Goal: Task Accomplishment & Management: Manage account settings

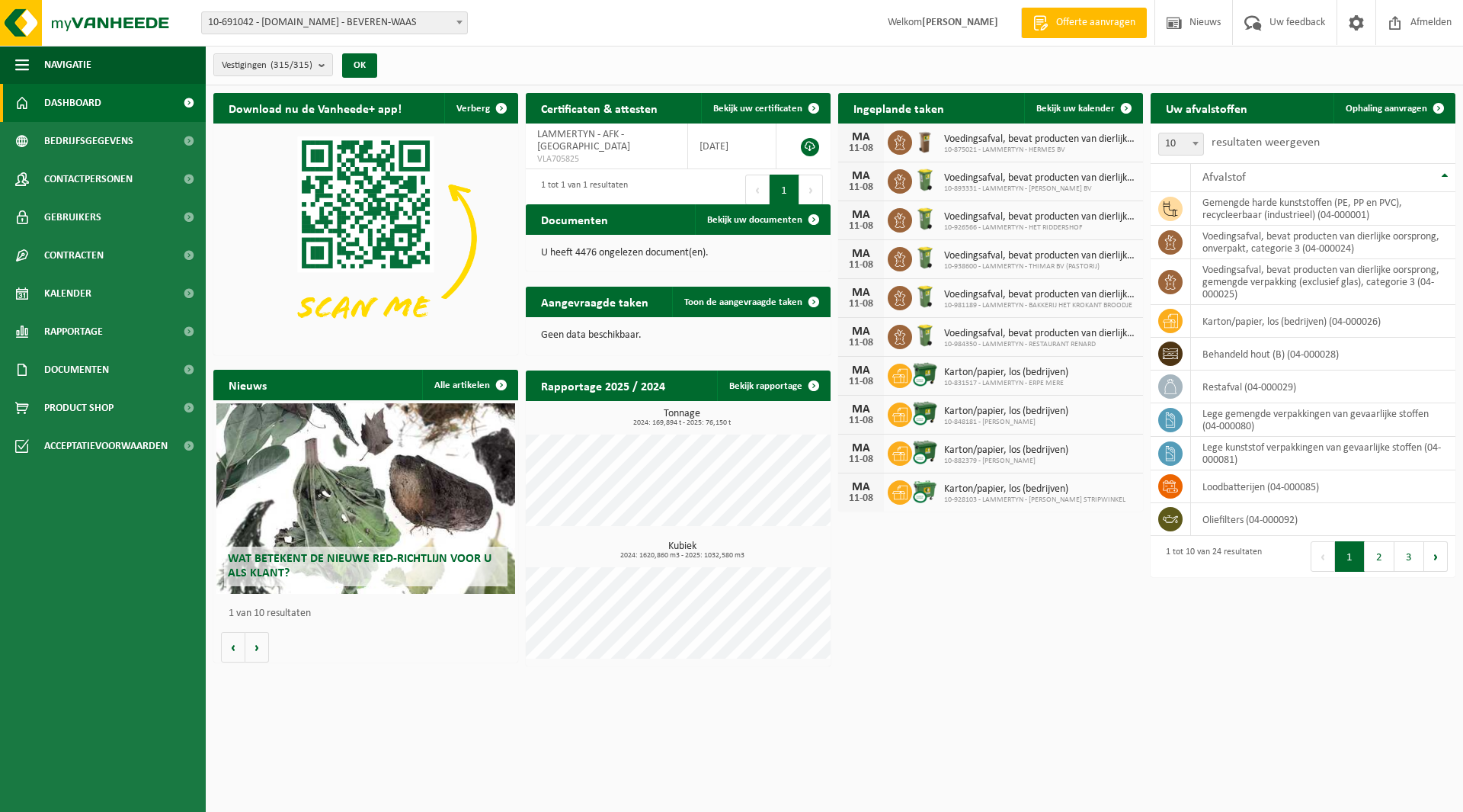
click at [283, 24] on span "10-691042 - [DOMAIN_NAME] - BEVEREN-WAAS" at bounding box center [334, 23] width 265 height 21
type input "scar"
select select "99011"
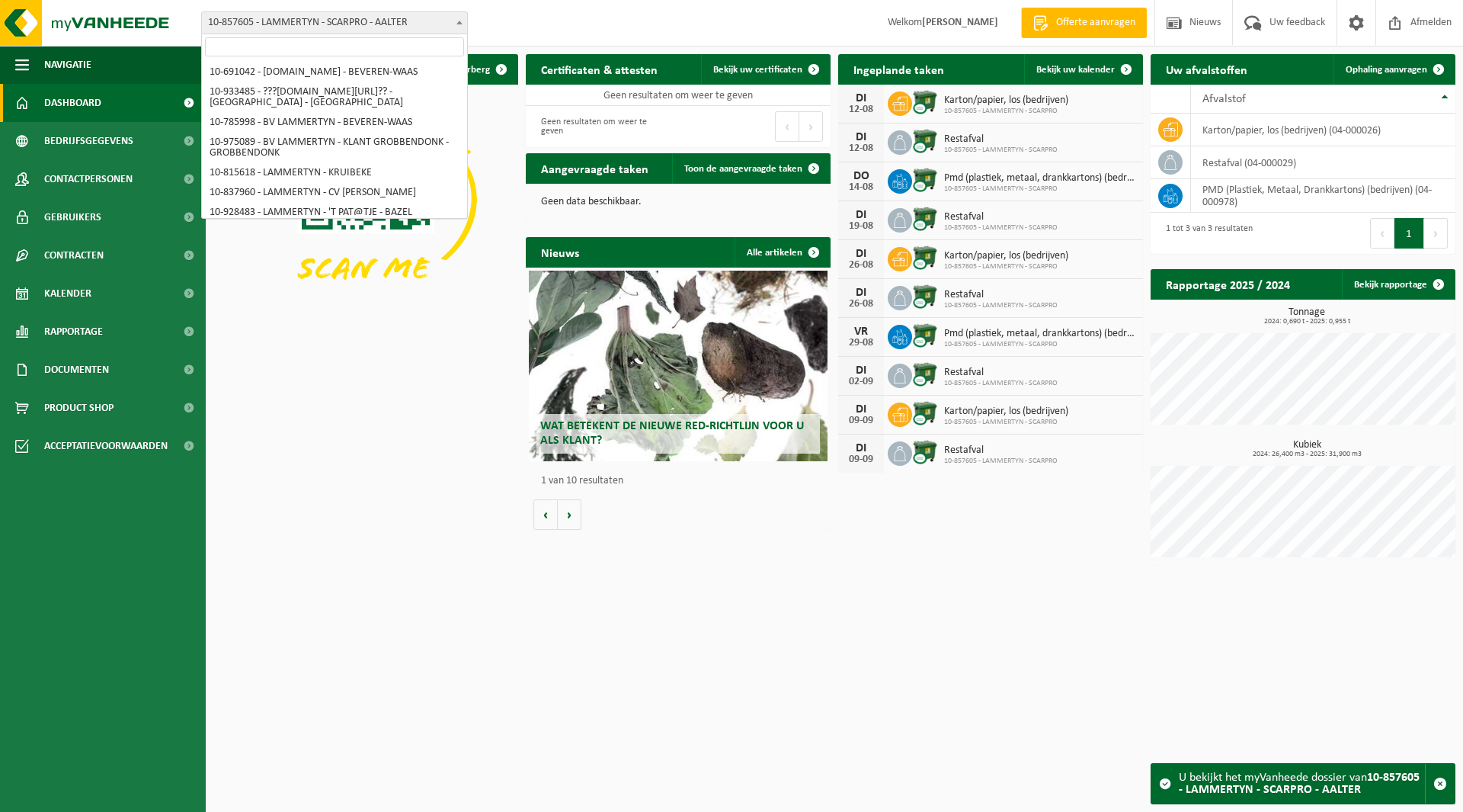
click at [239, 25] on span "10-857605 - LAMMERTYN - SCARPRO - AALTER" at bounding box center [334, 23] width 265 height 21
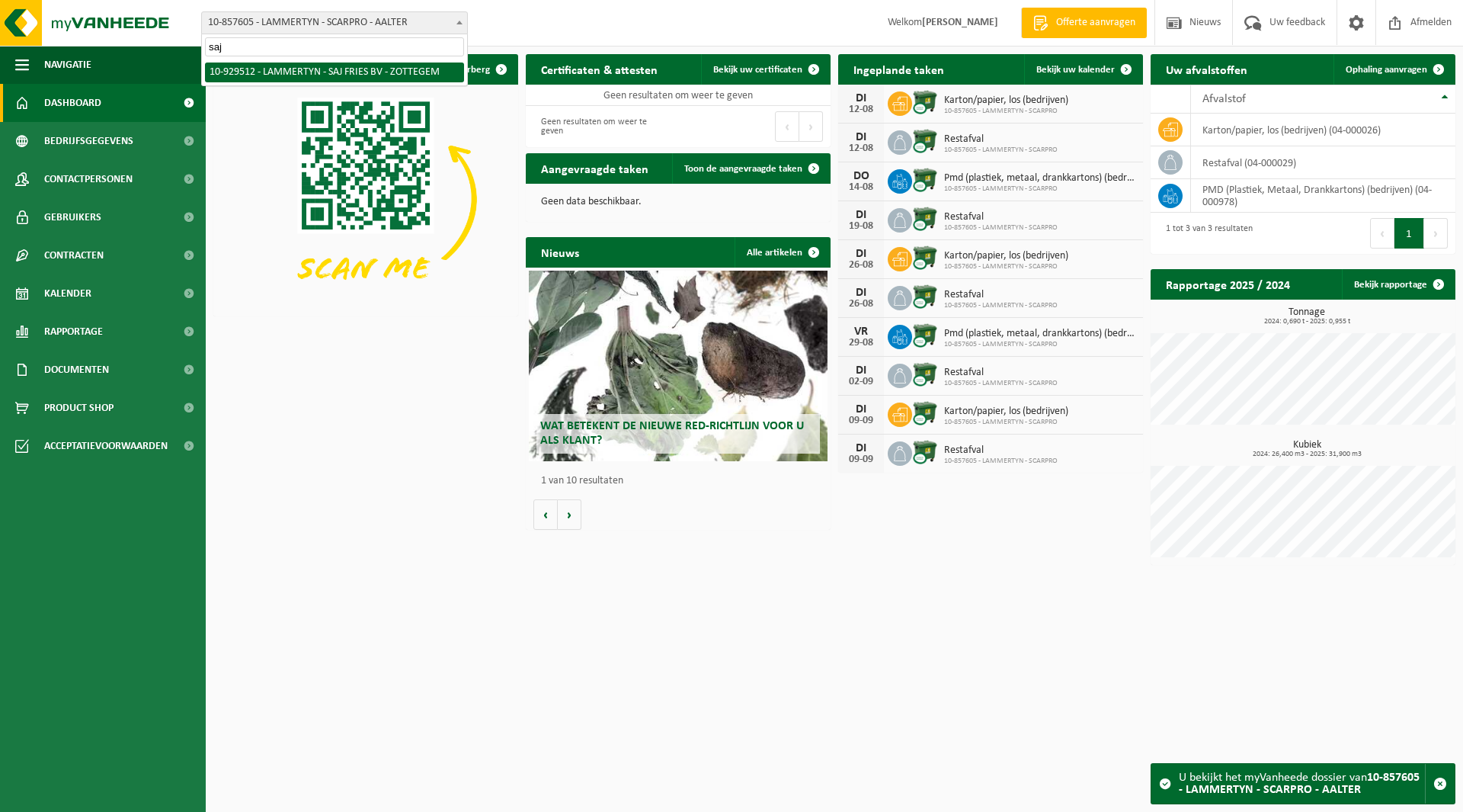
type input "saj"
select select "134013"
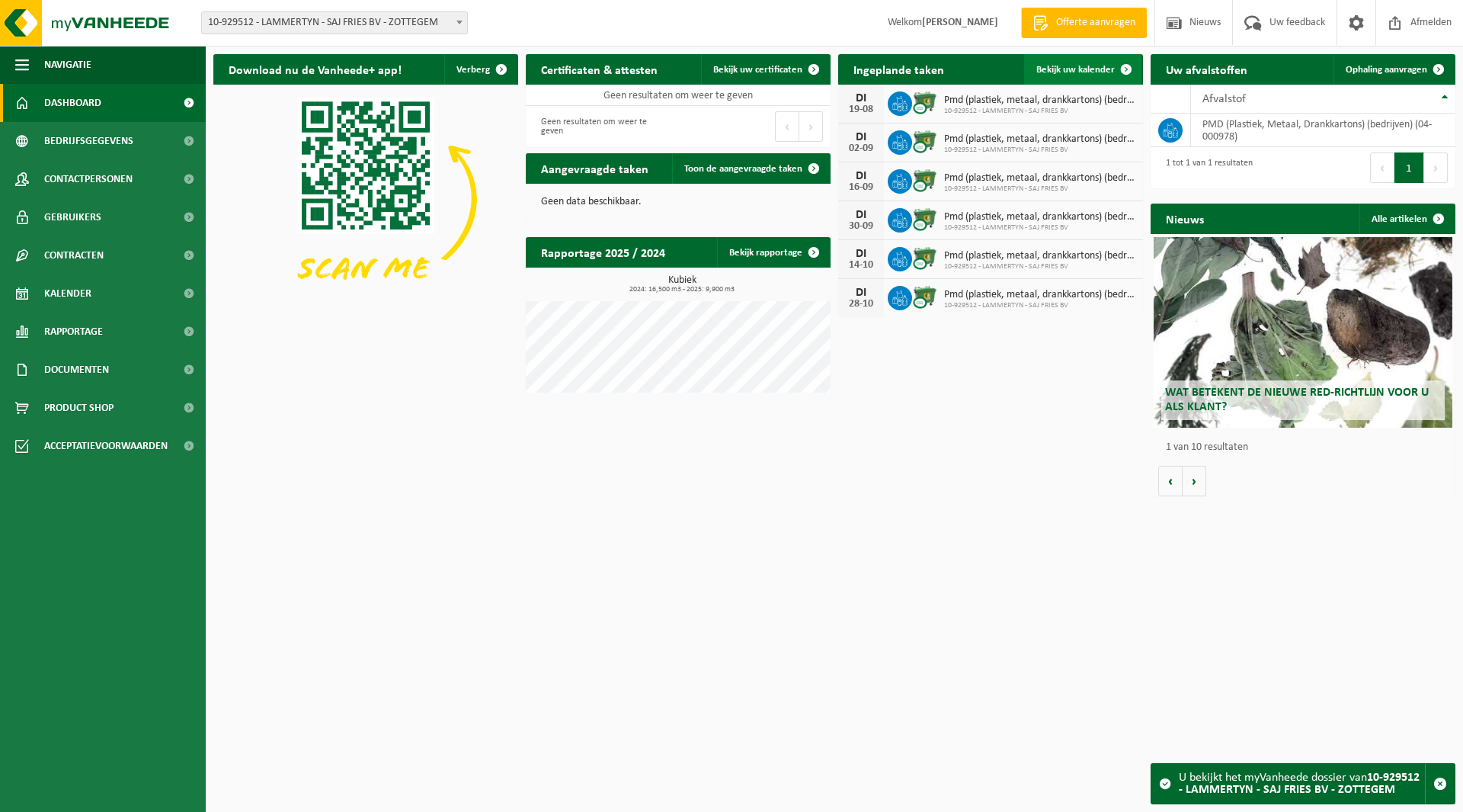
click at [1061, 71] on span "Bekijk uw kalender" at bounding box center [1076, 69] width 78 height 10
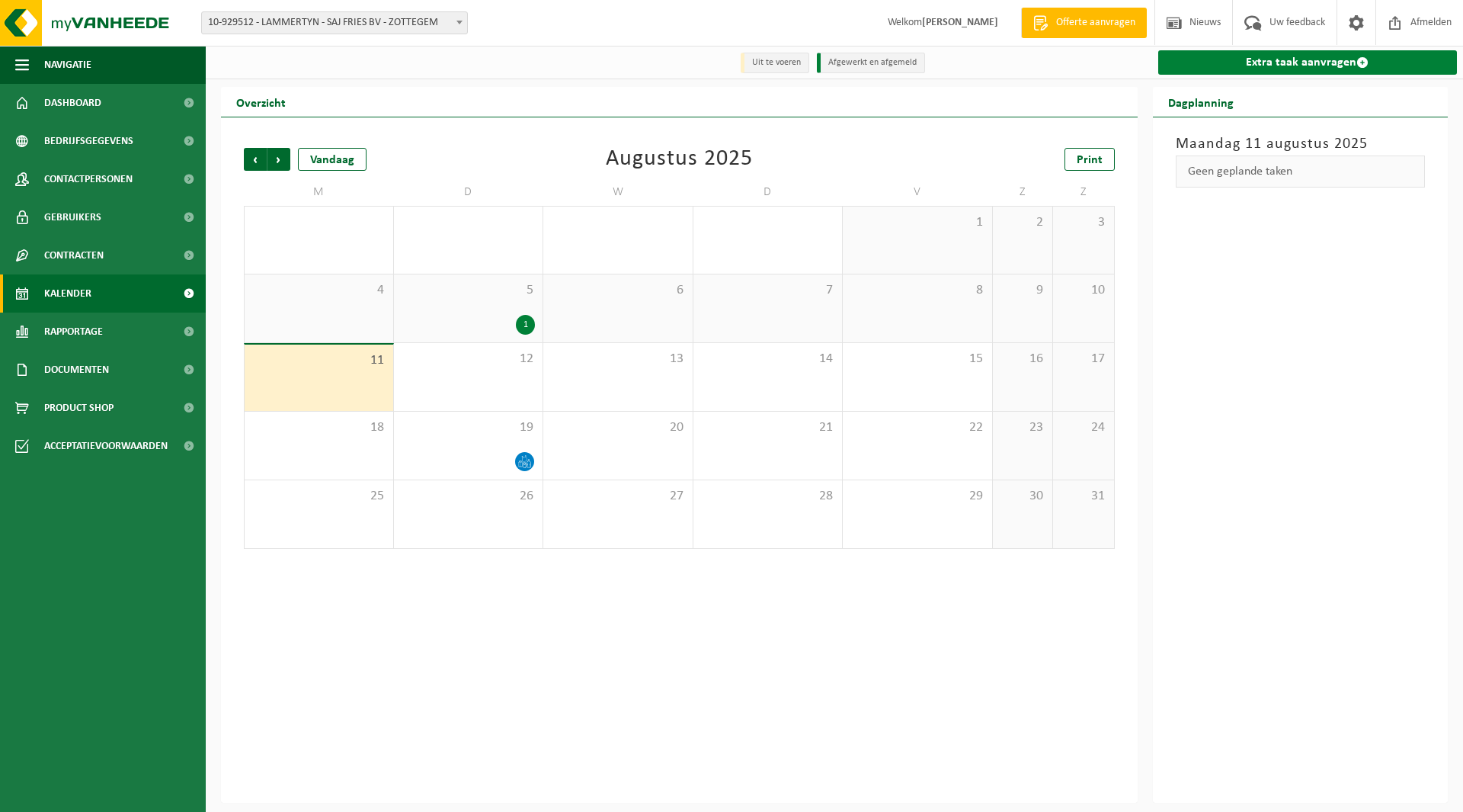
click at [1267, 63] on link "Extra taak aanvragen" at bounding box center [1308, 63] width 300 height 25
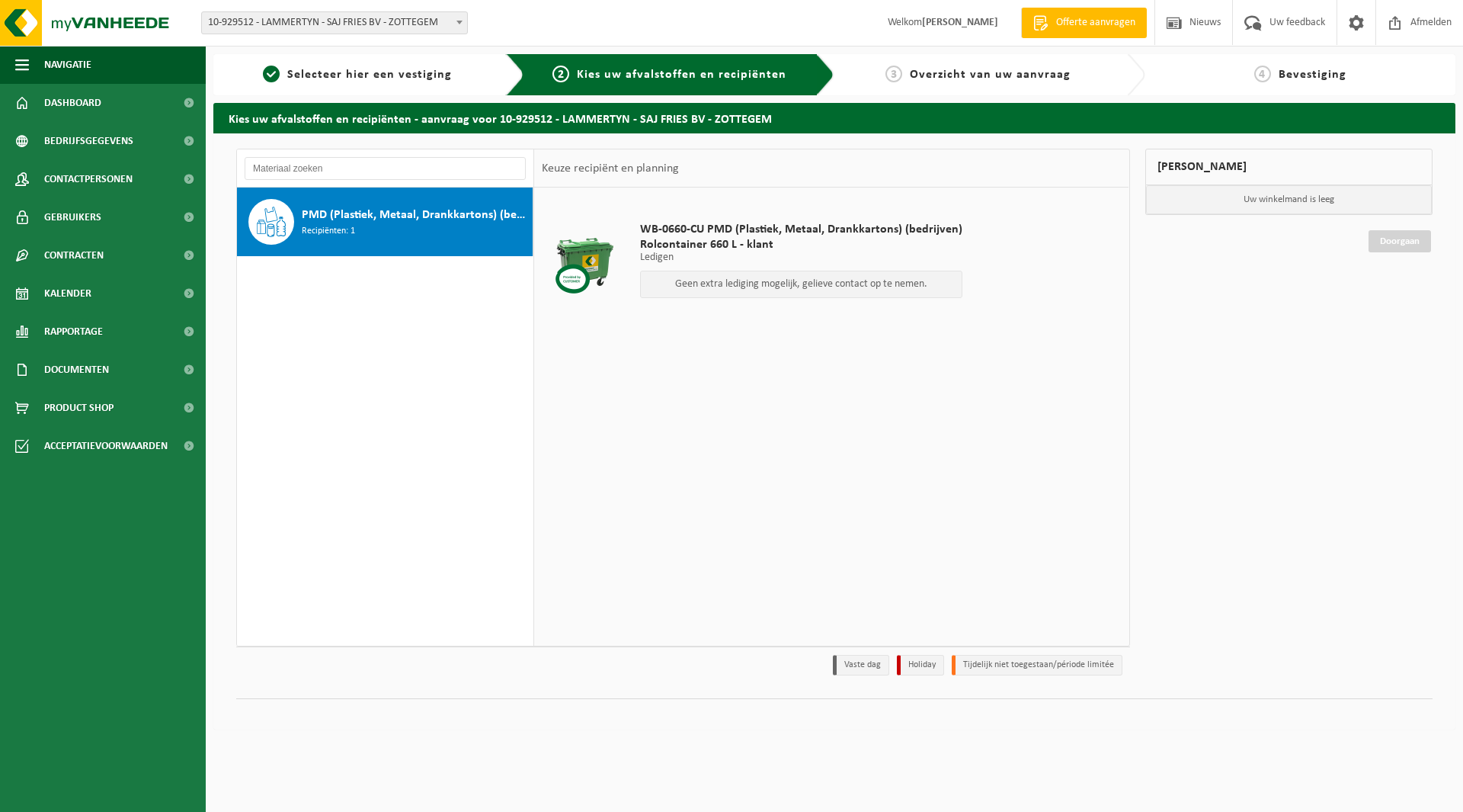
click at [804, 283] on p "Geen extra lediging mogelijk, gelieve contact op te nemen." at bounding box center [801, 283] width 306 height 11
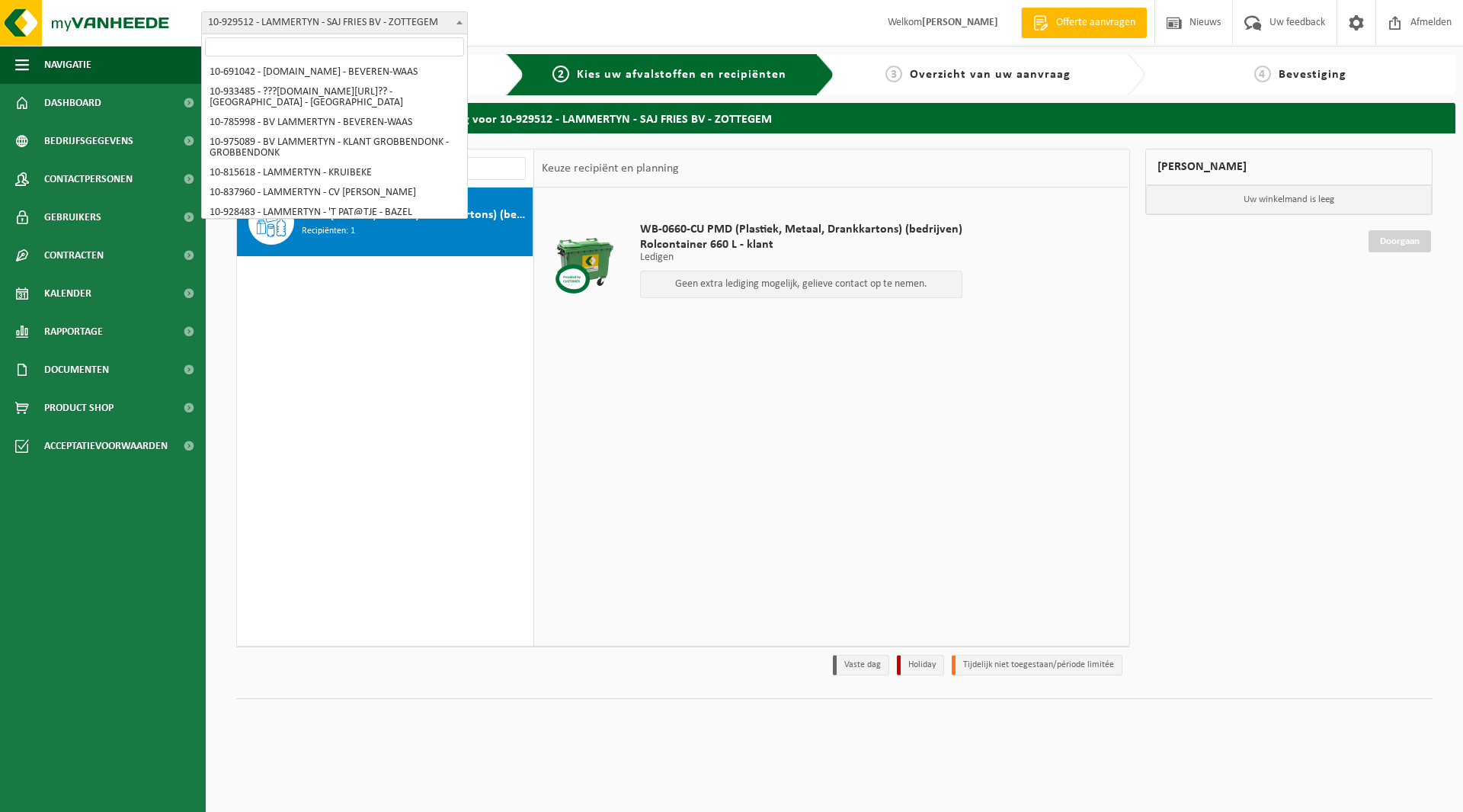
click at [282, 29] on span "10-929512 - LAMMERTYN - SAJ FRIES BV - ZOTTEGEM" at bounding box center [334, 23] width 265 height 21
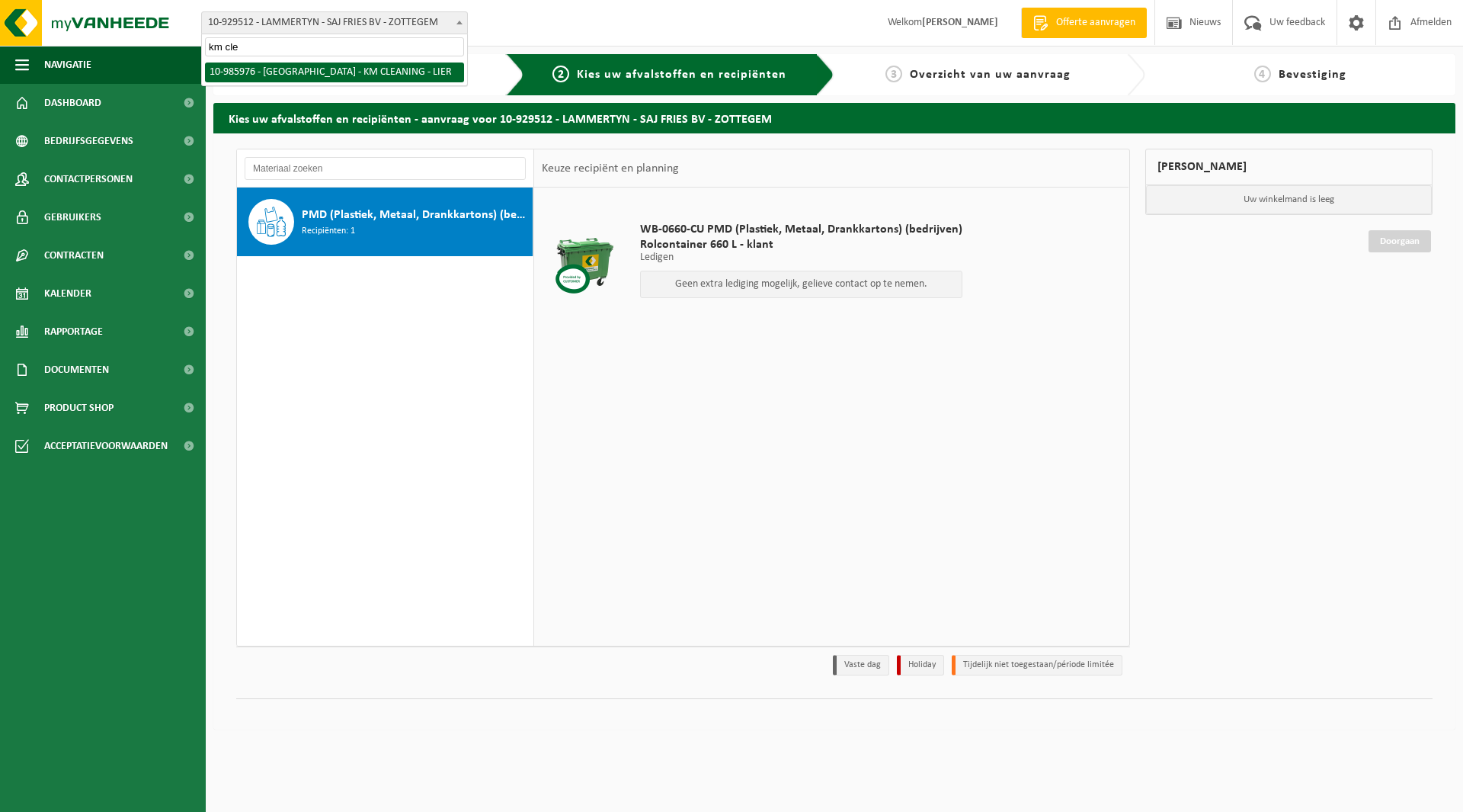
type input "km cle"
select select "165427"
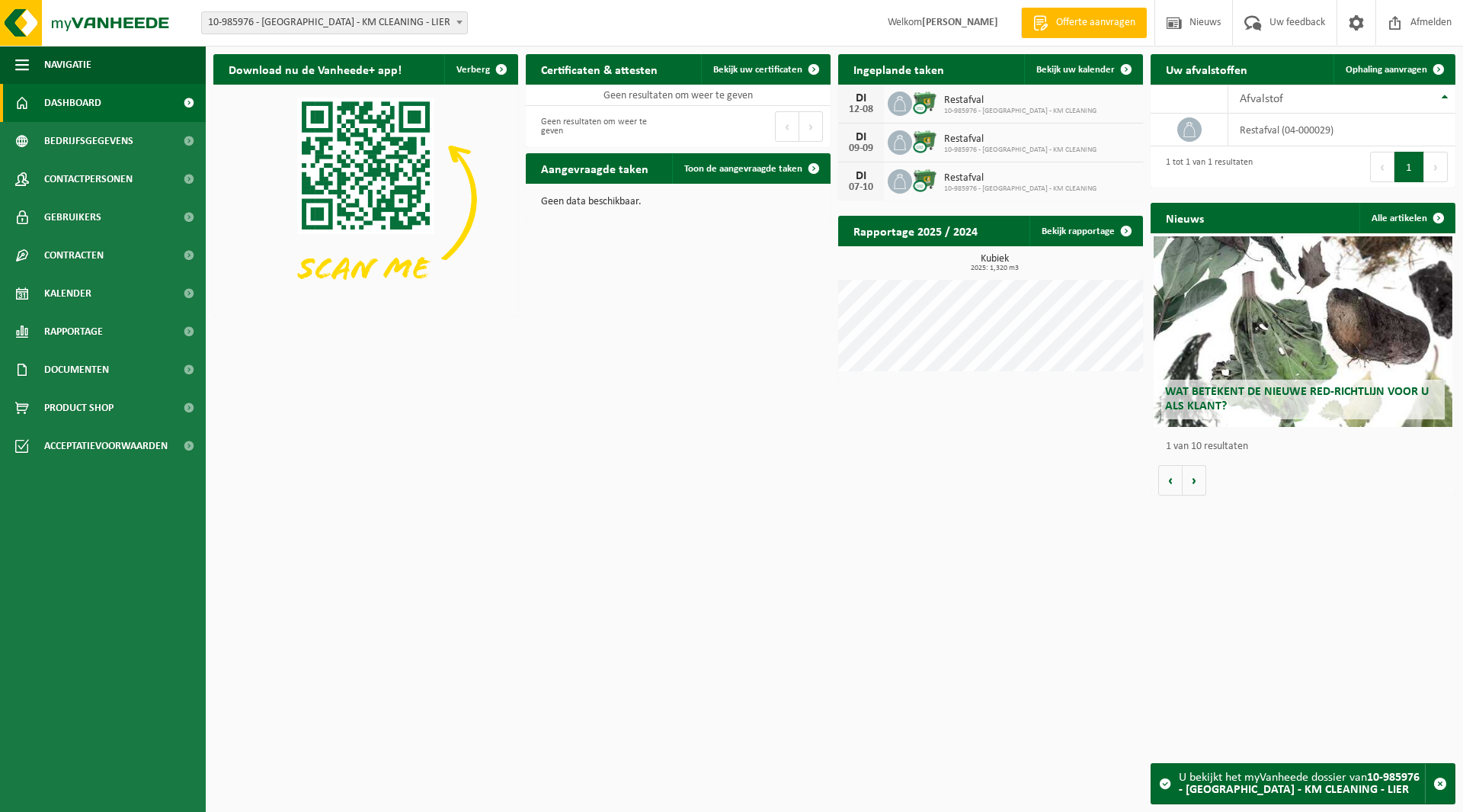
click at [329, 13] on span "10-985976 - [GEOGRAPHIC_DATA] - KM CLEANING - LIER" at bounding box center [334, 23] width 265 height 21
type input "m"
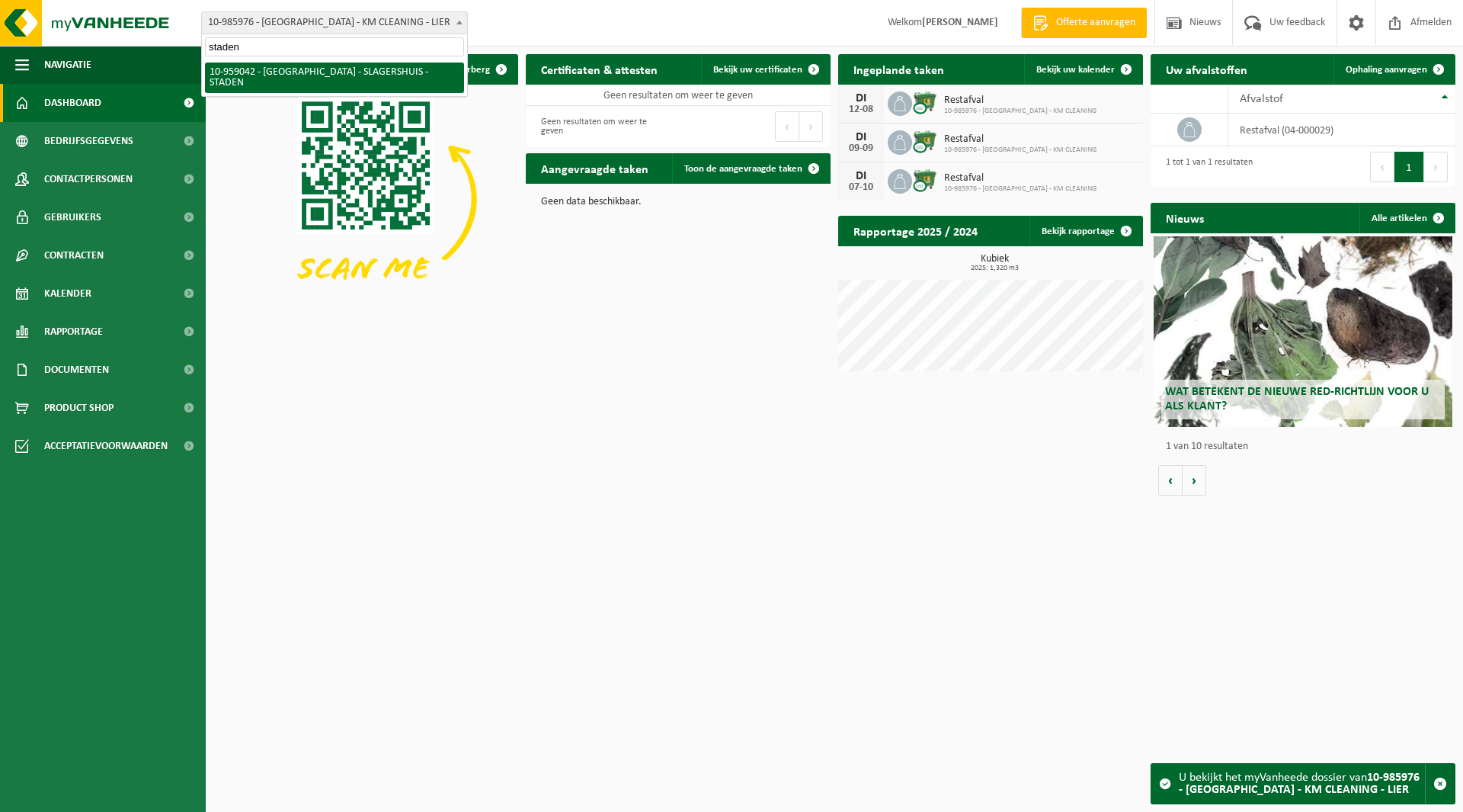
type input "staden"
select select "148570"
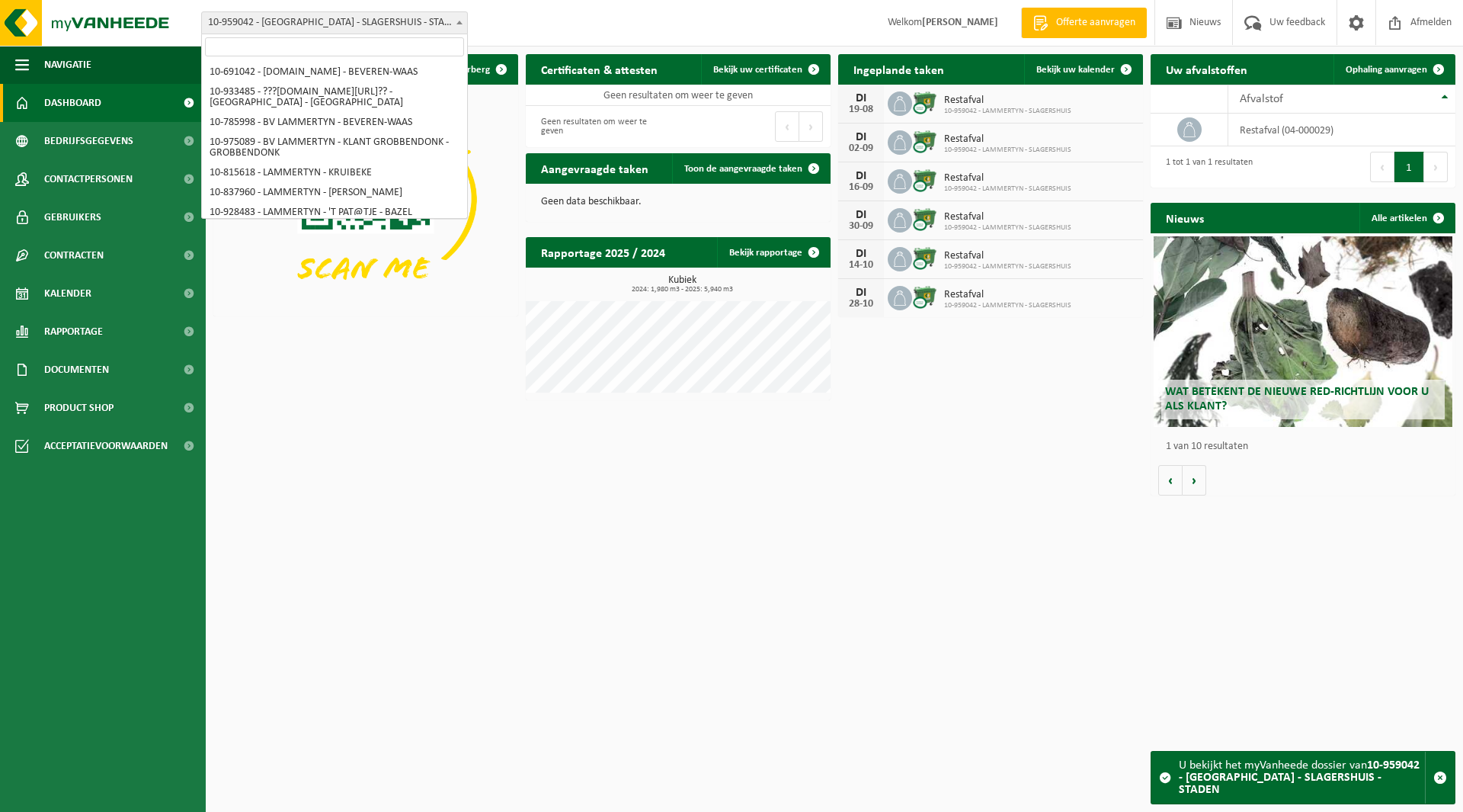
click at [323, 21] on span "10-959042 - [GEOGRAPHIC_DATA] - SLAGERSHUIS - STADEN" at bounding box center [334, 23] width 265 height 21
paste input "G.Gezellestraat 15a , 8840 Staden"
type input "G.Gezellestraat 15a , 8840 Staden"
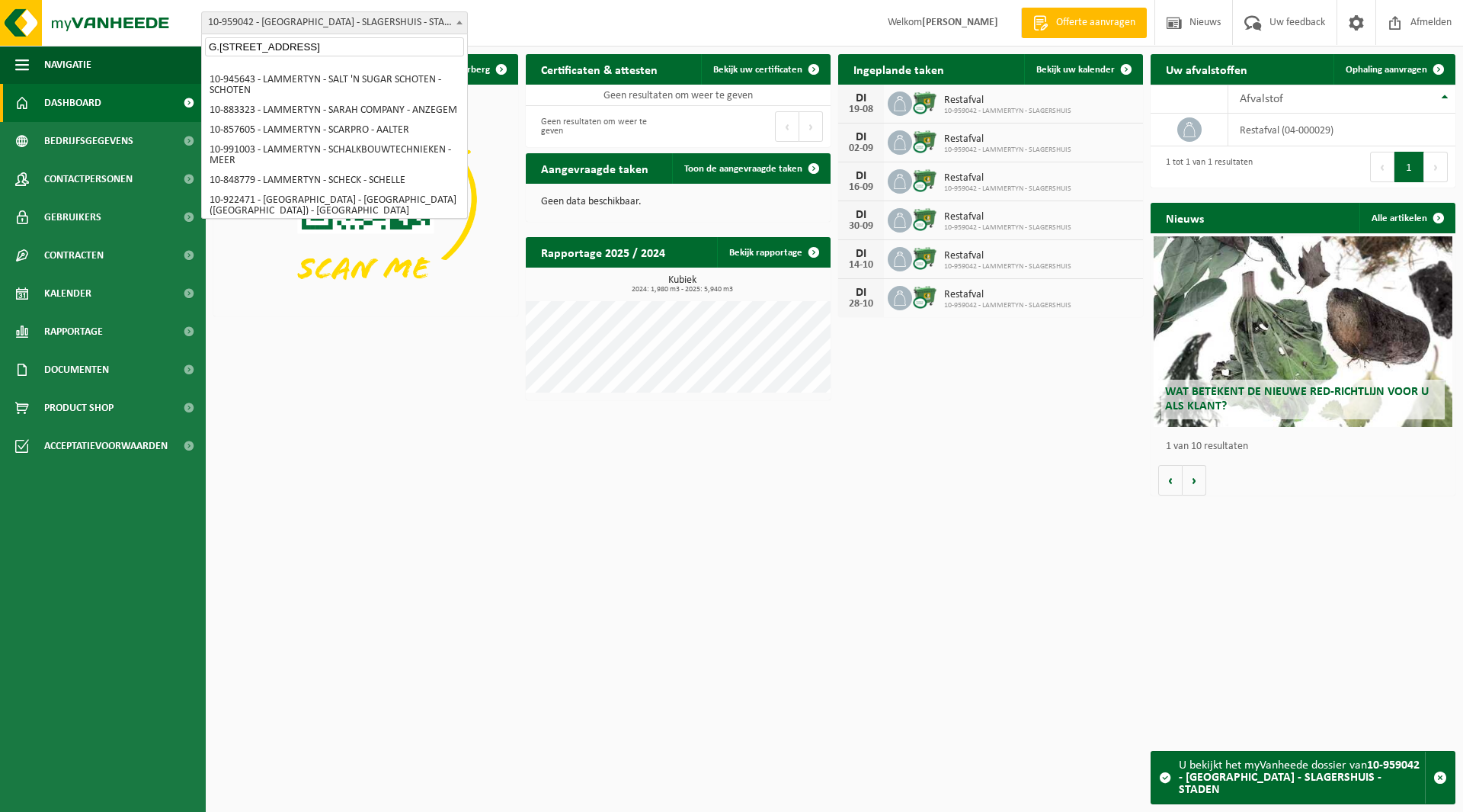
scroll to position [0, 0]
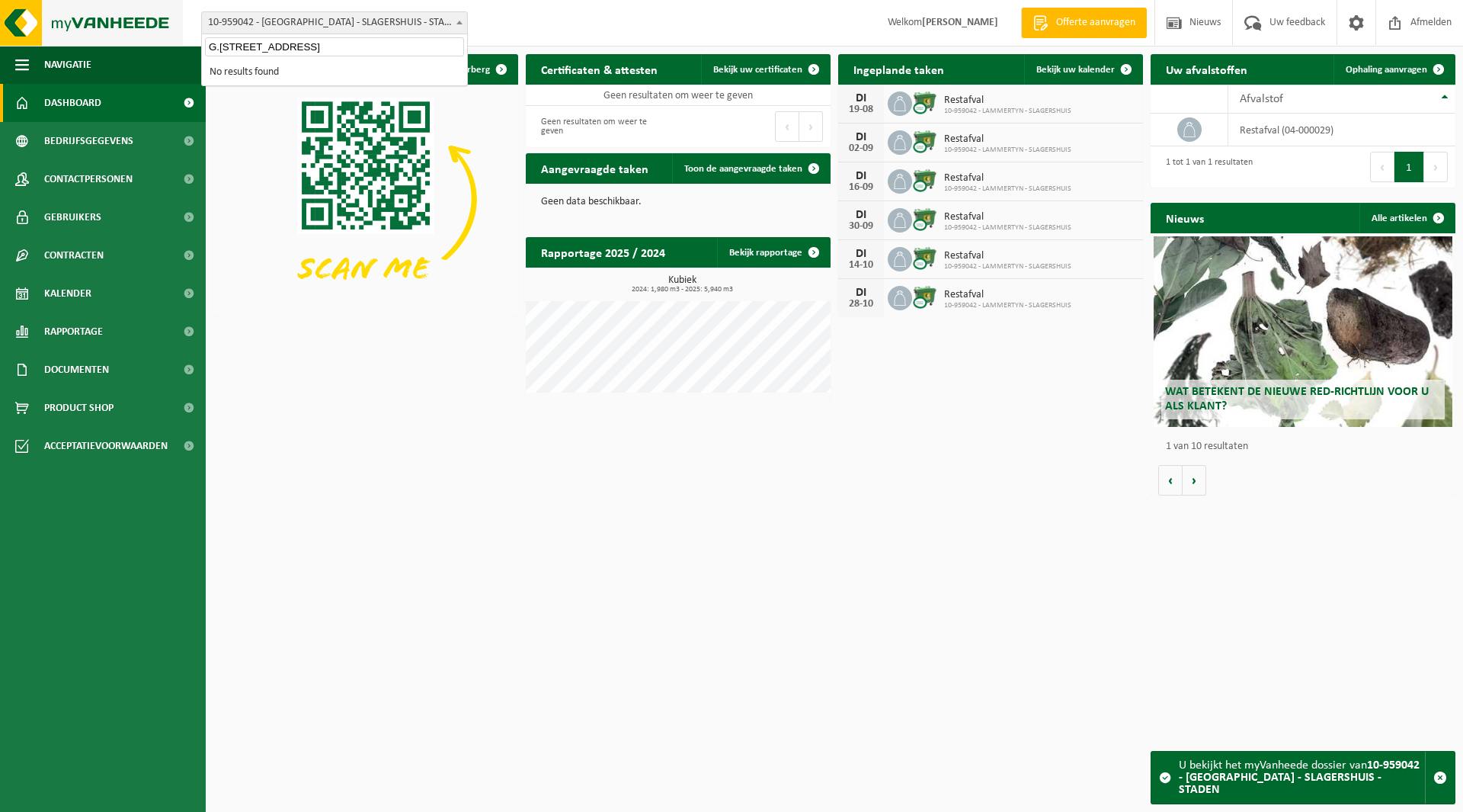
drag, startPoint x: 387, startPoint y: 44, endPoint x: 149, endPoint y: 45, distance: 238.0
click at [149, 44] on body "Vestiging: 10-691042 - LAMMERTYN.NET - BEVEREN-WAAS 10-933485 - ???LAMMERTYN.NE…" at bounding box center [731, 252] width 1463 height 503
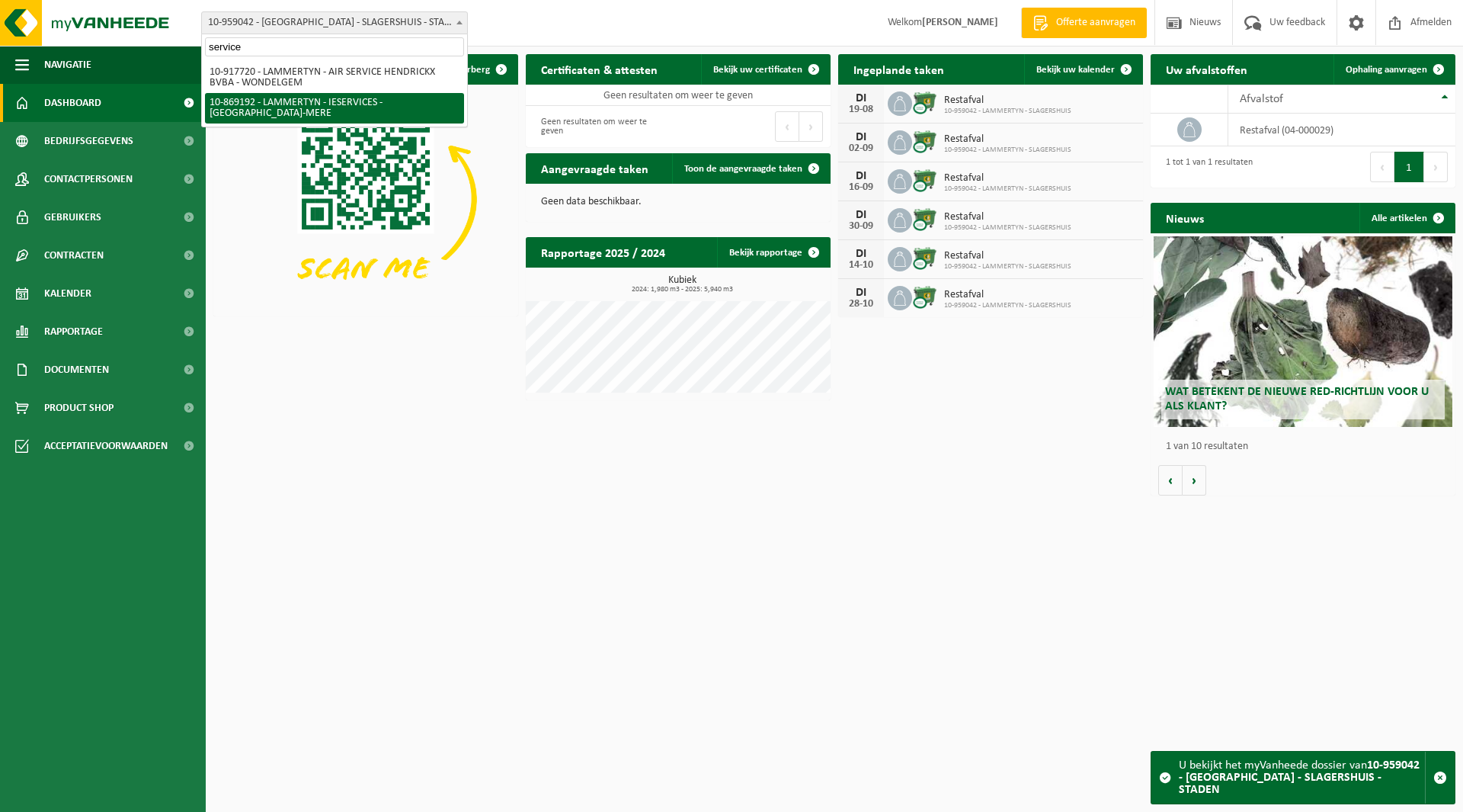
type input "service"
select select "105589"
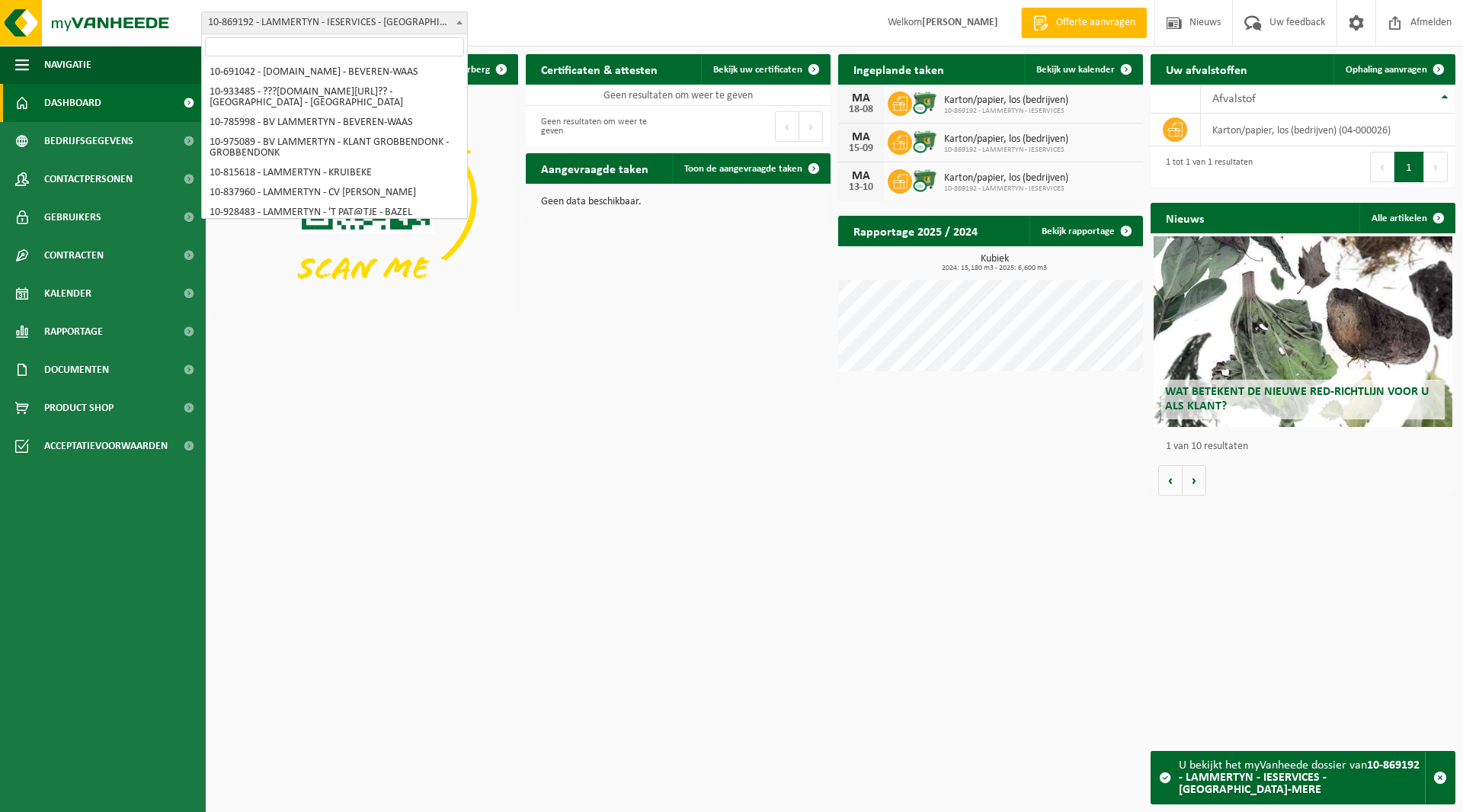
click at [292, 27] on span "10-869192 - LAMMERTYN - IESERVICES - [GEOGRAPHIC_DATA]-MERE" at bounding box center [334, 23] width 265 height 21
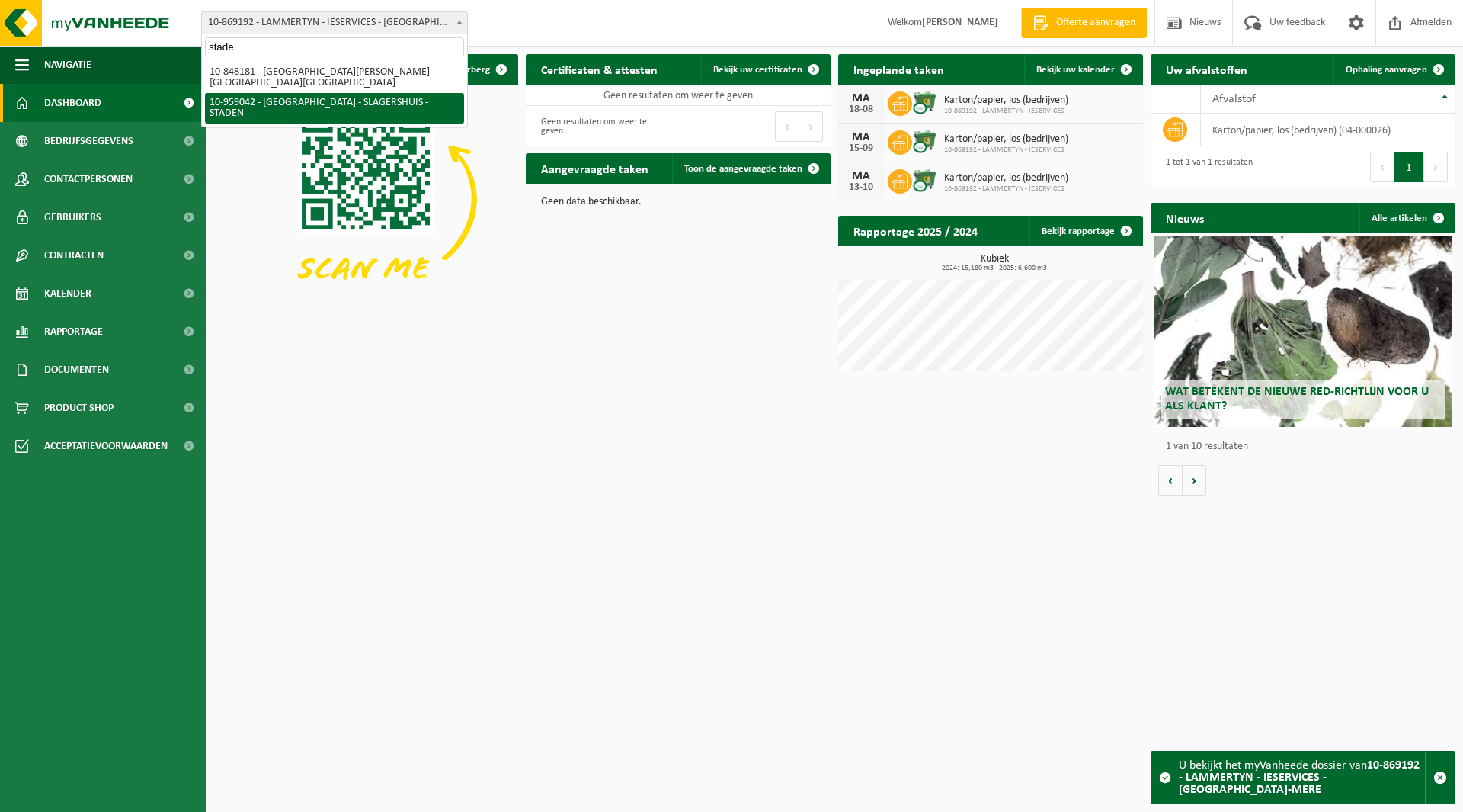
type input "stade"
select select "148570"
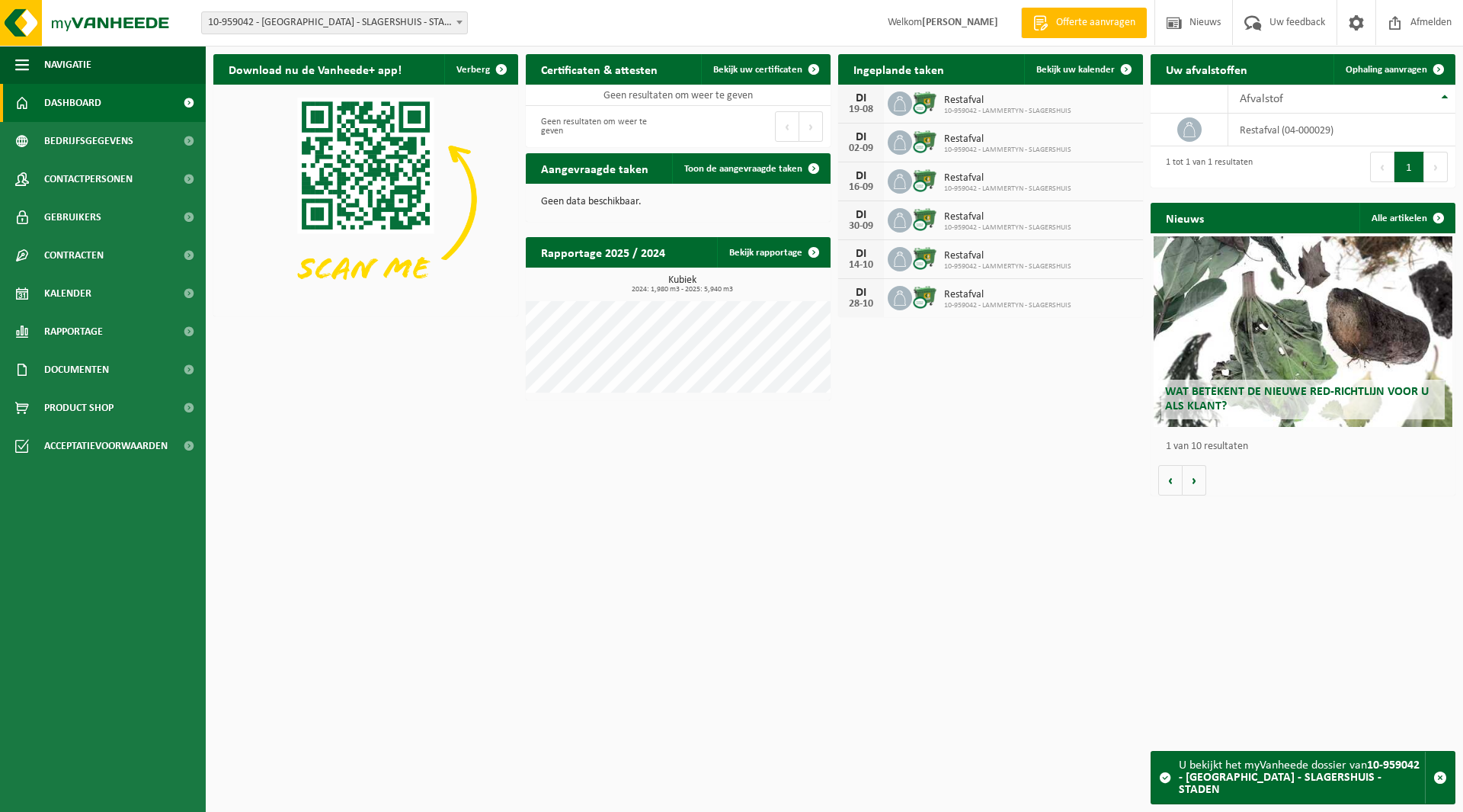
click at [549, 648] on html "Vestiging: 10-691042 - LAMMERTYN.NET - BEVEREN-WAAS 10-933485 - ???LAMMERTYN.NE…" at bounding box center [731, 406] width 1463 height 812
click at [308, 29] on span "10-959042 - [GEOGRAPHIC_DATA] - SLAGERSHUIS - STADEN" at bounding box center [334, 23] width 265 height 21
type input "pasta"
select select "111101"
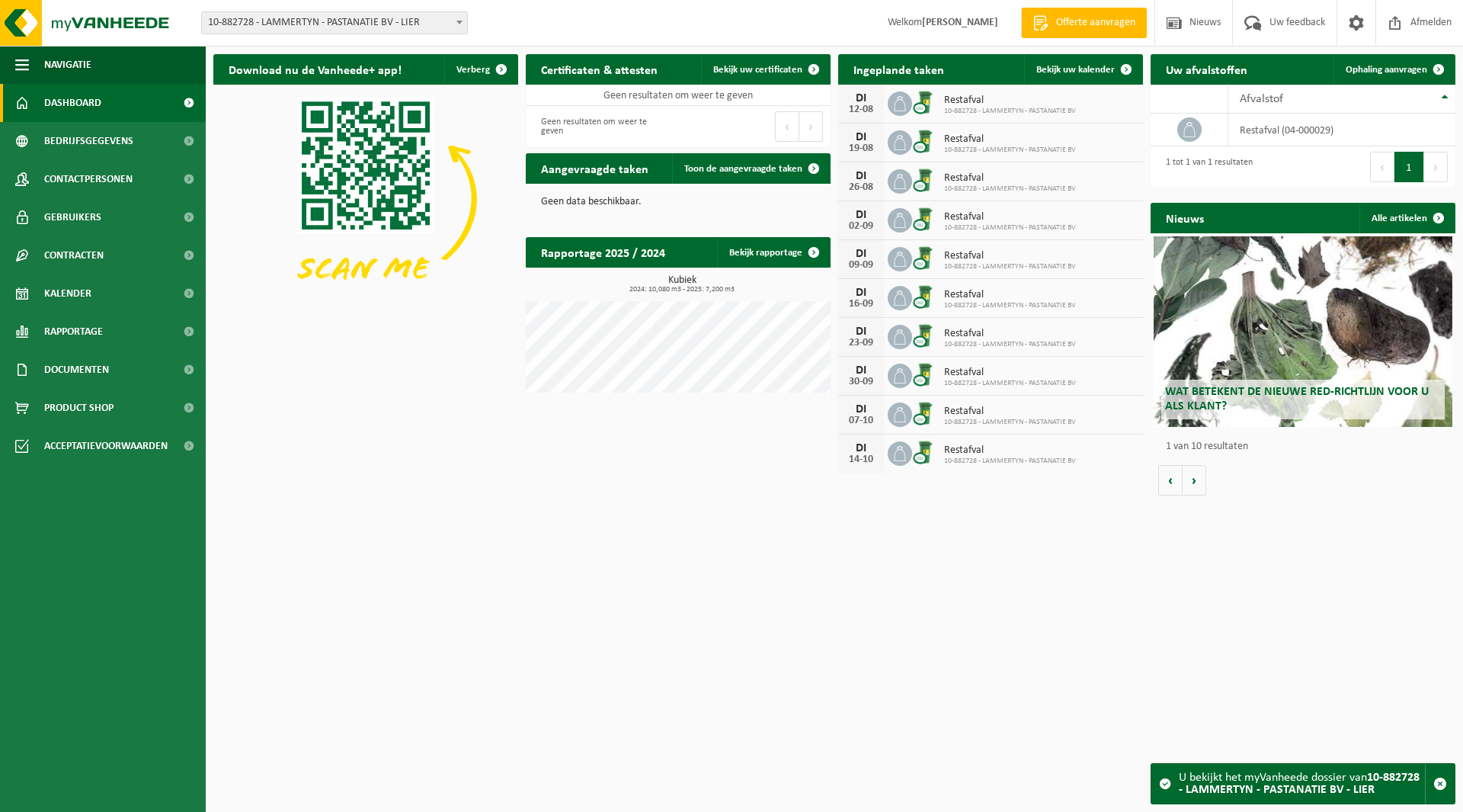
click at [308, 27] on span "10-882728 - LAMMERTYN - PASTANATIE BV - LIER" at bounding box center [334, 23] width 265 height 21
type input "[PERSON_NAME]"
select select "111374"
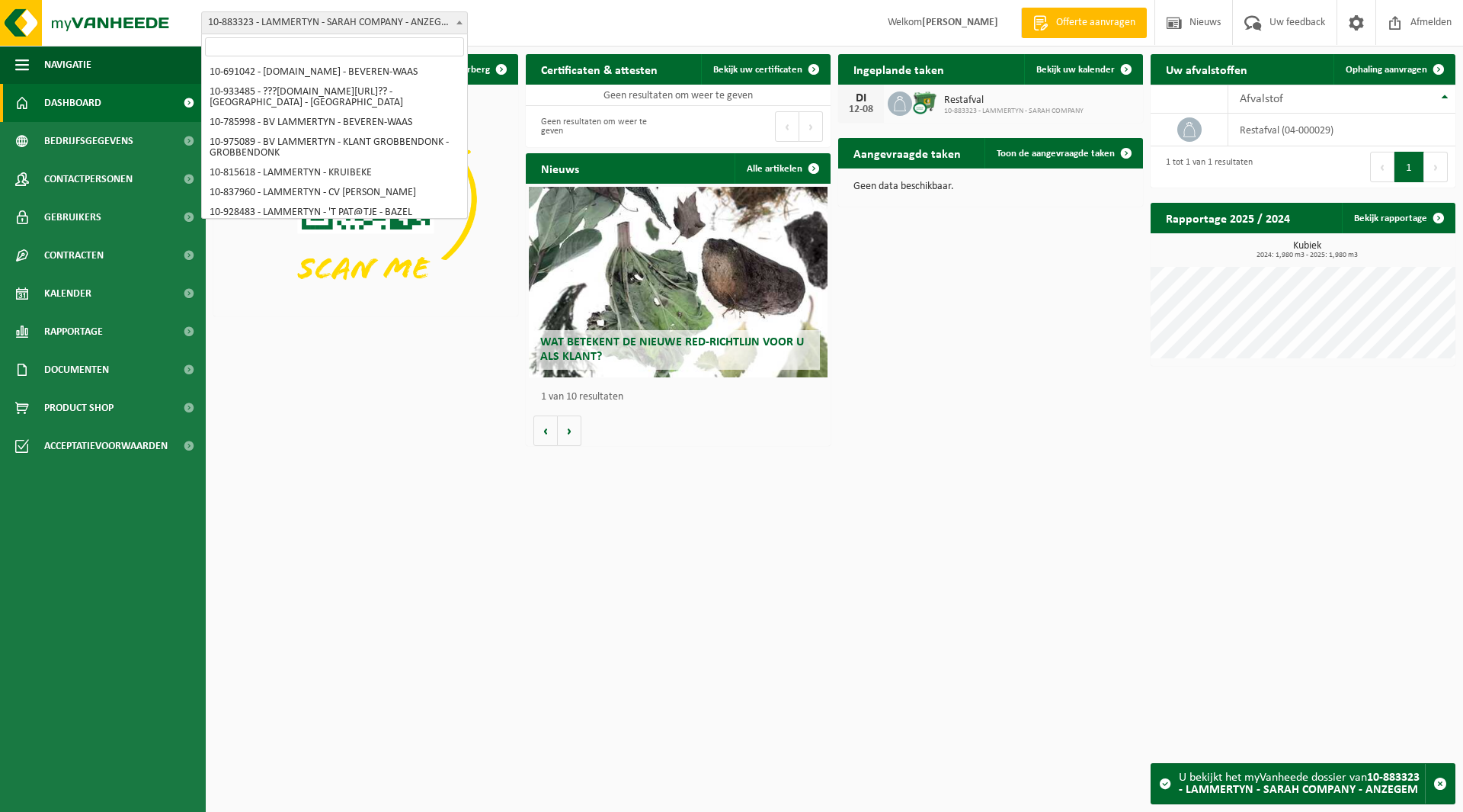
click at [278, 29] on span "10-883323 - LAMMERTYN - SARAH COMPANY - ANZEGEM" at bounding box center [334, 23] width 265 height 21
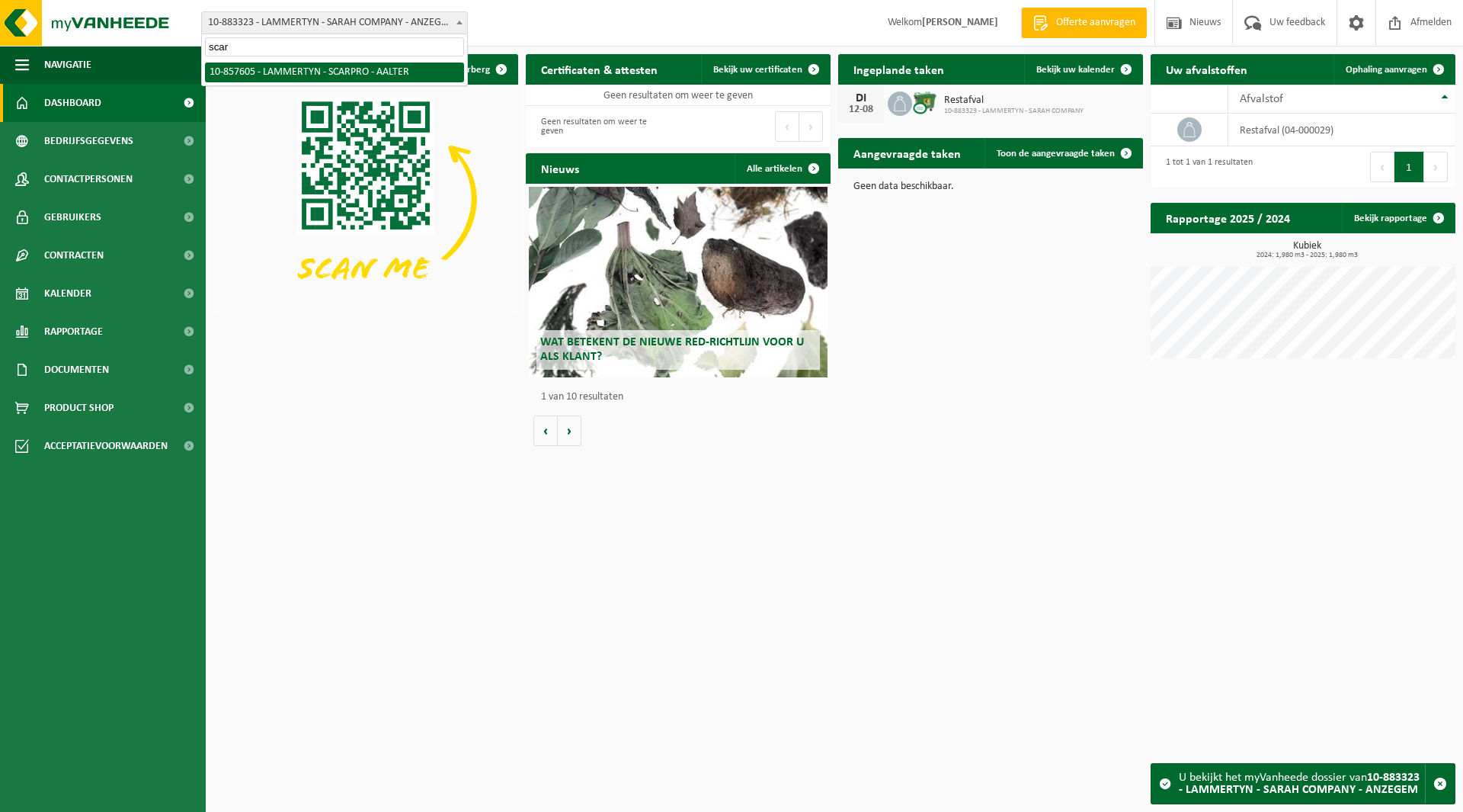
type input "scar"
select select "99011"
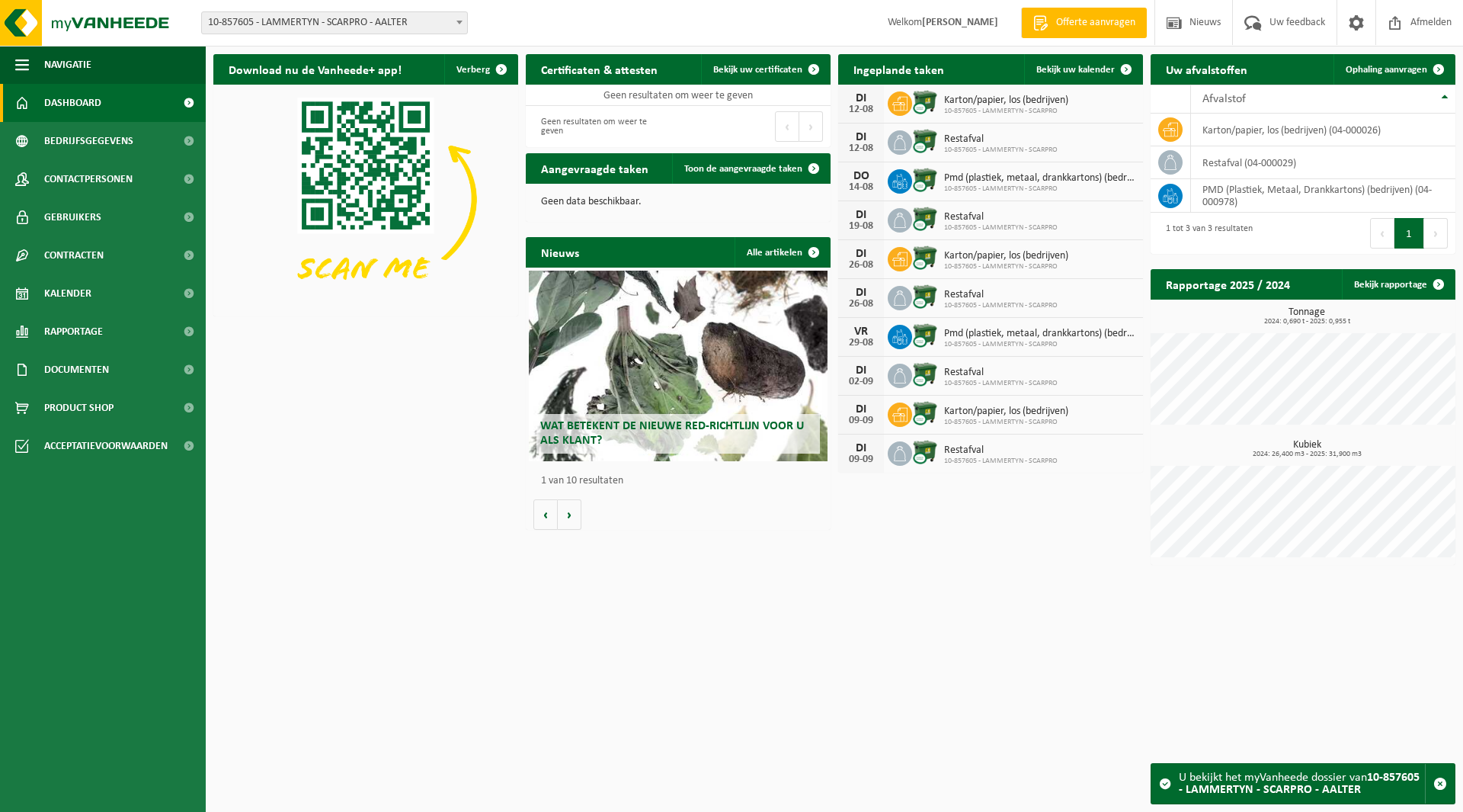
click at [287, 29] on span "10-857605 - LAMMERTYN - SCARPRO - AALTER" at bounding box center [334, 23] width 265 height 21
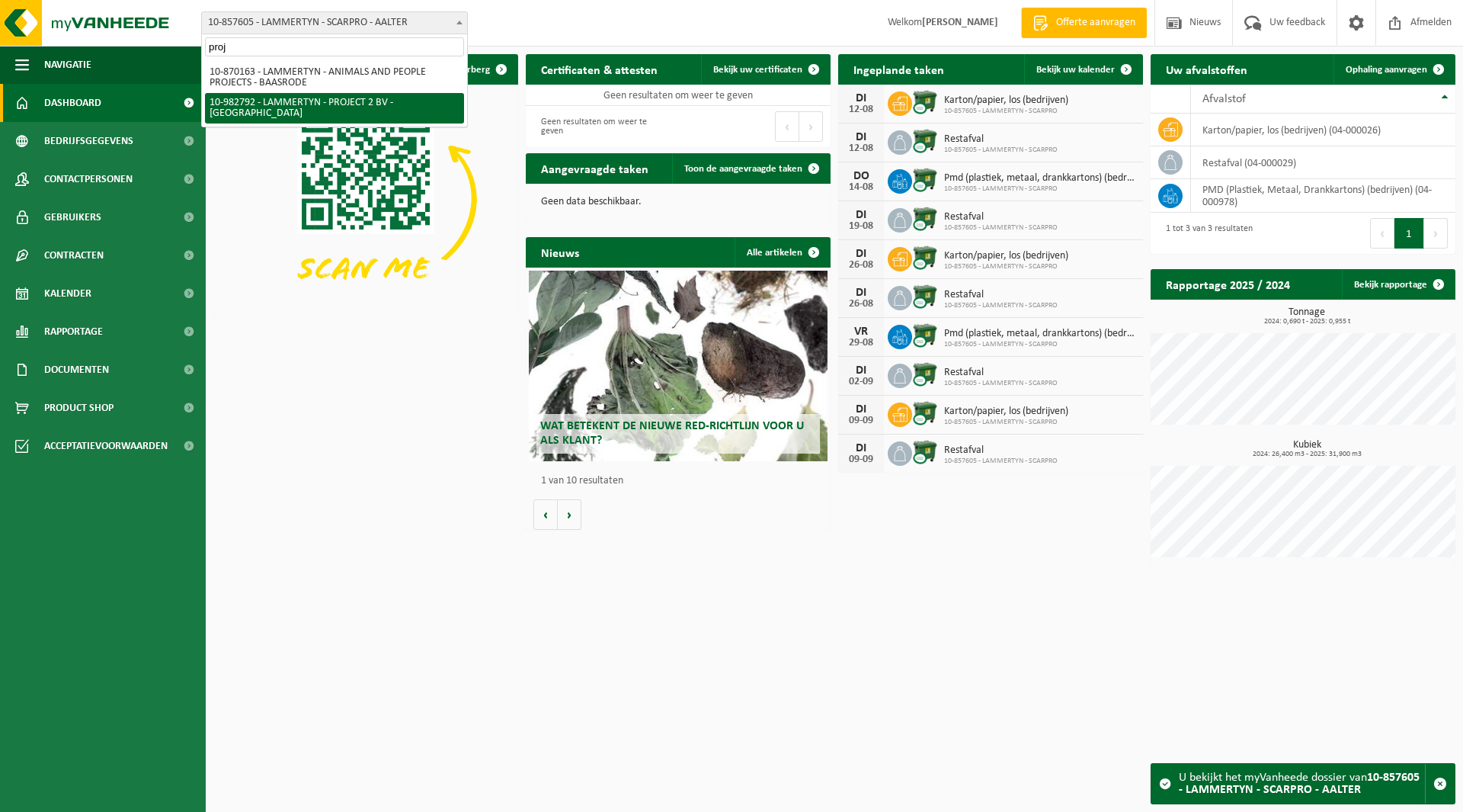
type input "proj"
select select "162810"
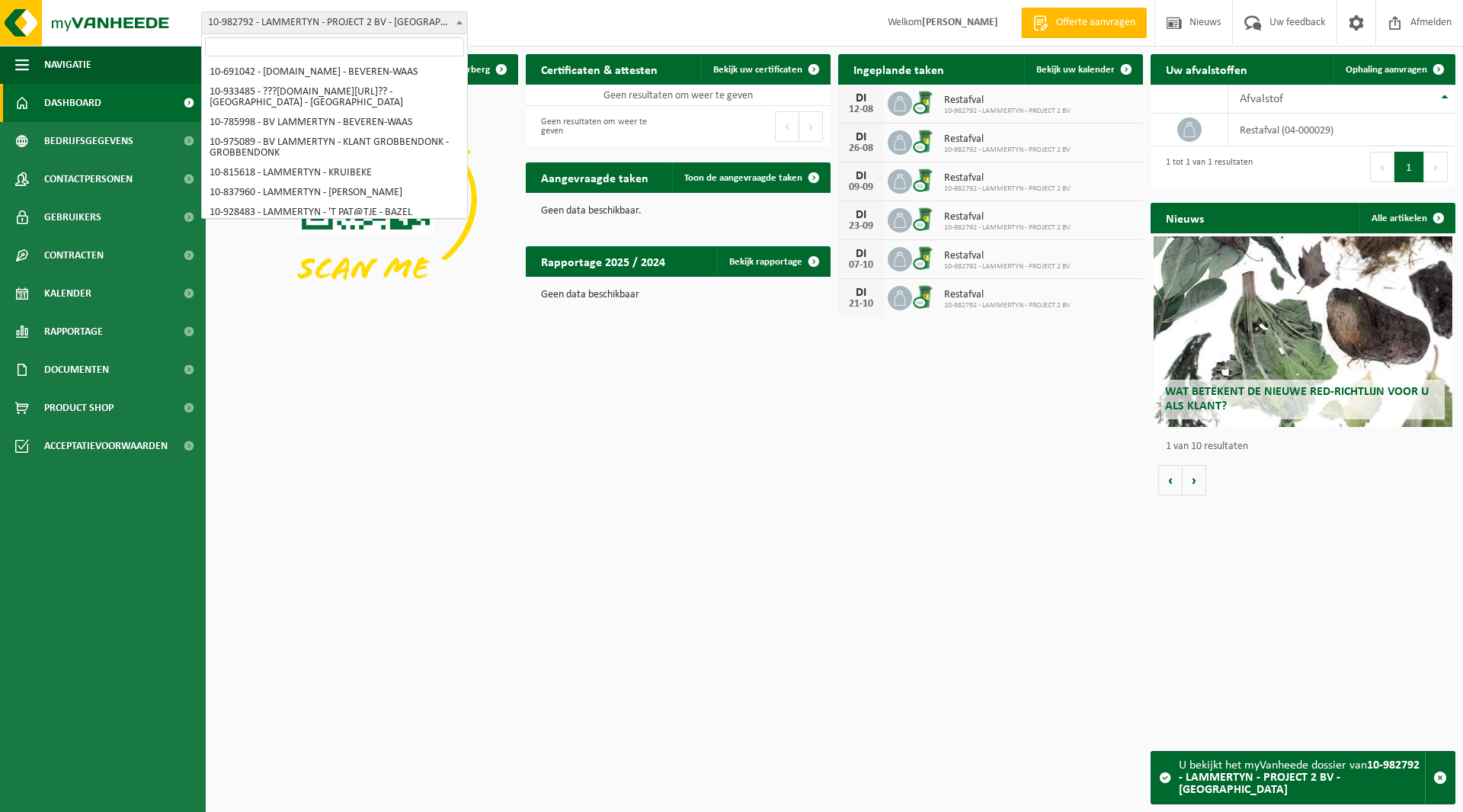
click at [329, 16] on span "10-982792 - LAMMERTYN - PROJECT 2 BV - [GEOGRAPHIC_DATA]" at bounding box center [334, 23] width 265 height 21
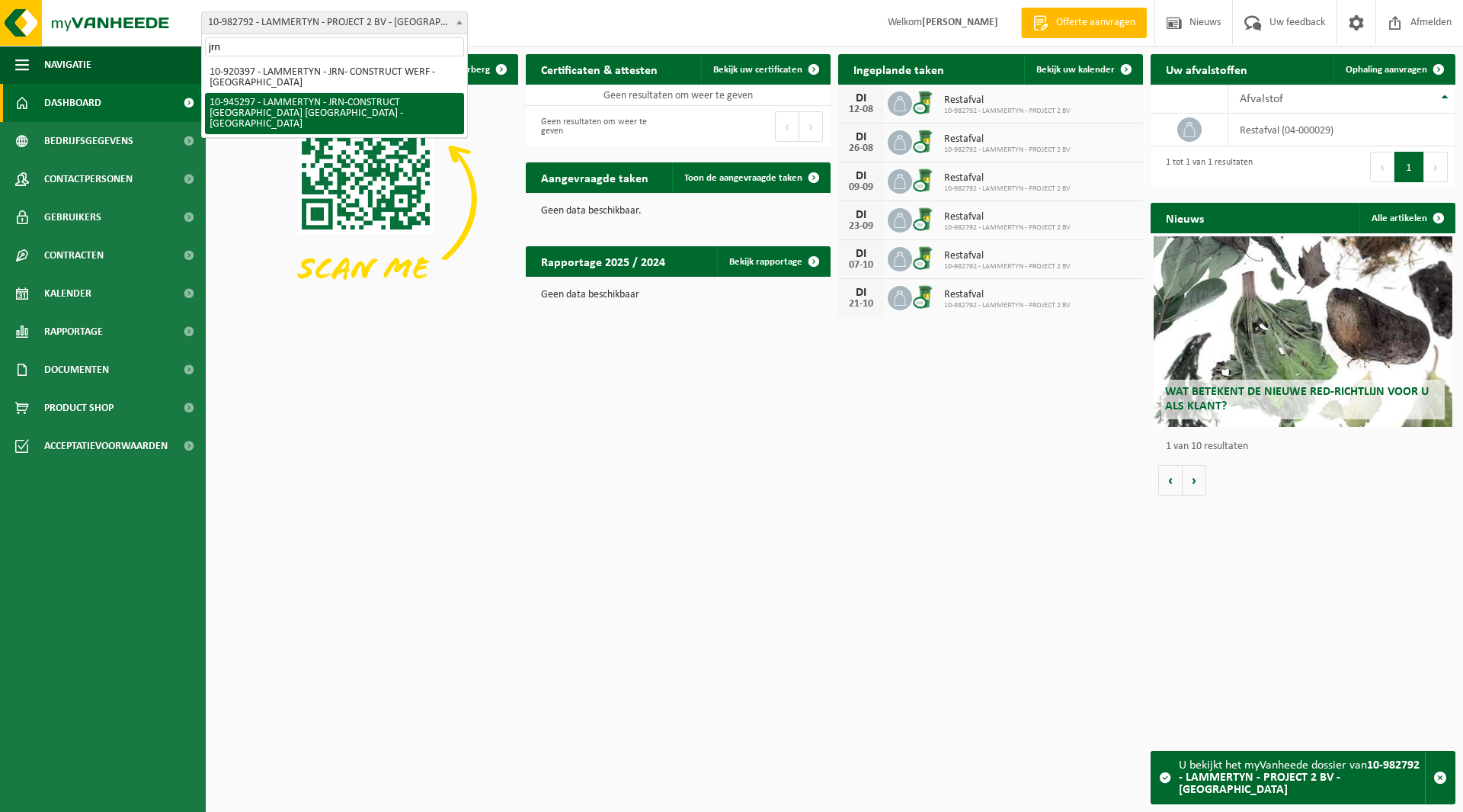
type input "jrn"
select select "141169"
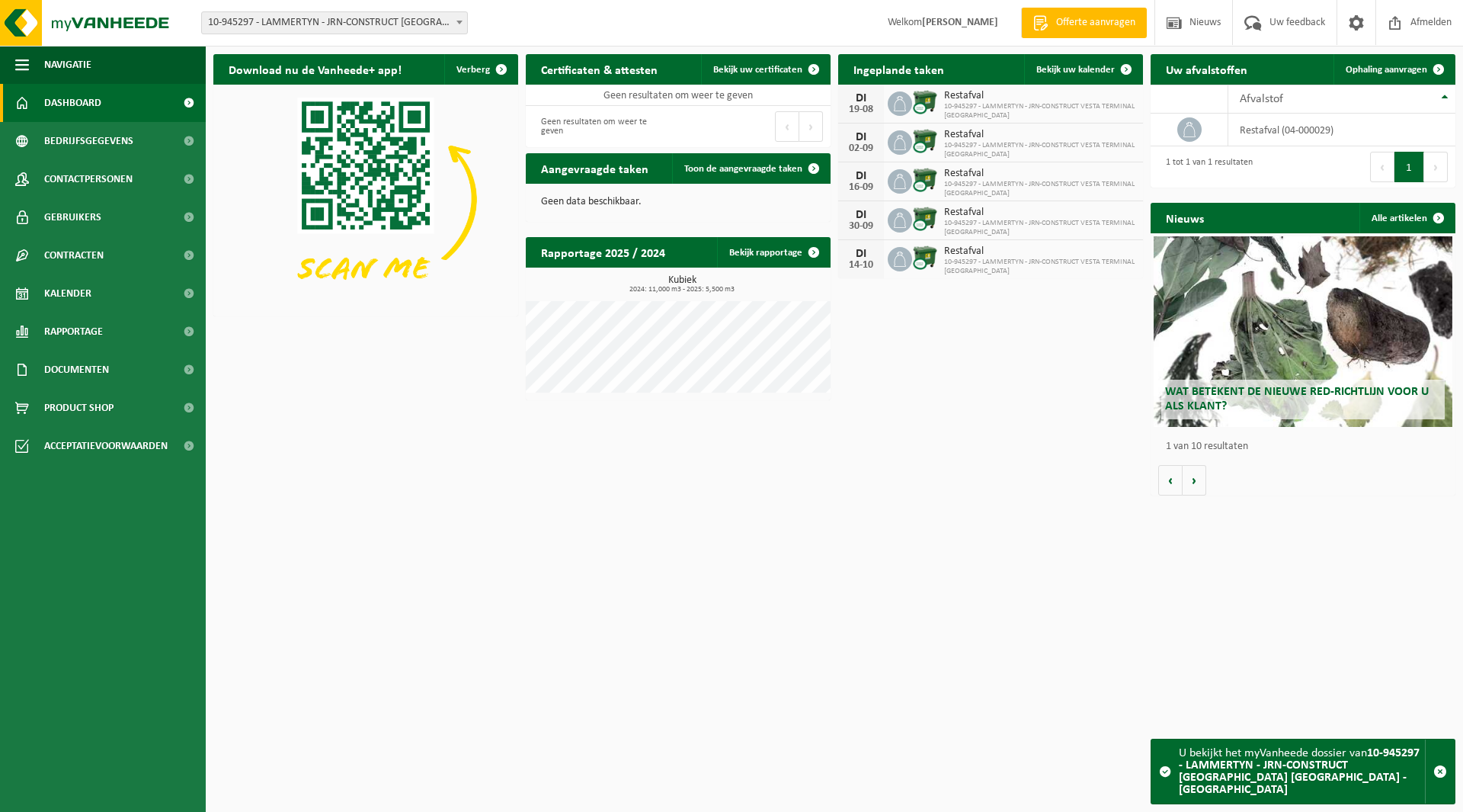
click at [295, 18] on span "10-945297 - LAMMERTYN - JRN-CONSTRUCT [GEOGRAPHIC_DATA] [GEOGRAPHIC_DATA] - [GE…" at bounding box center [334, 23] width 265 height 21
type input "5/5"
select select "161235"
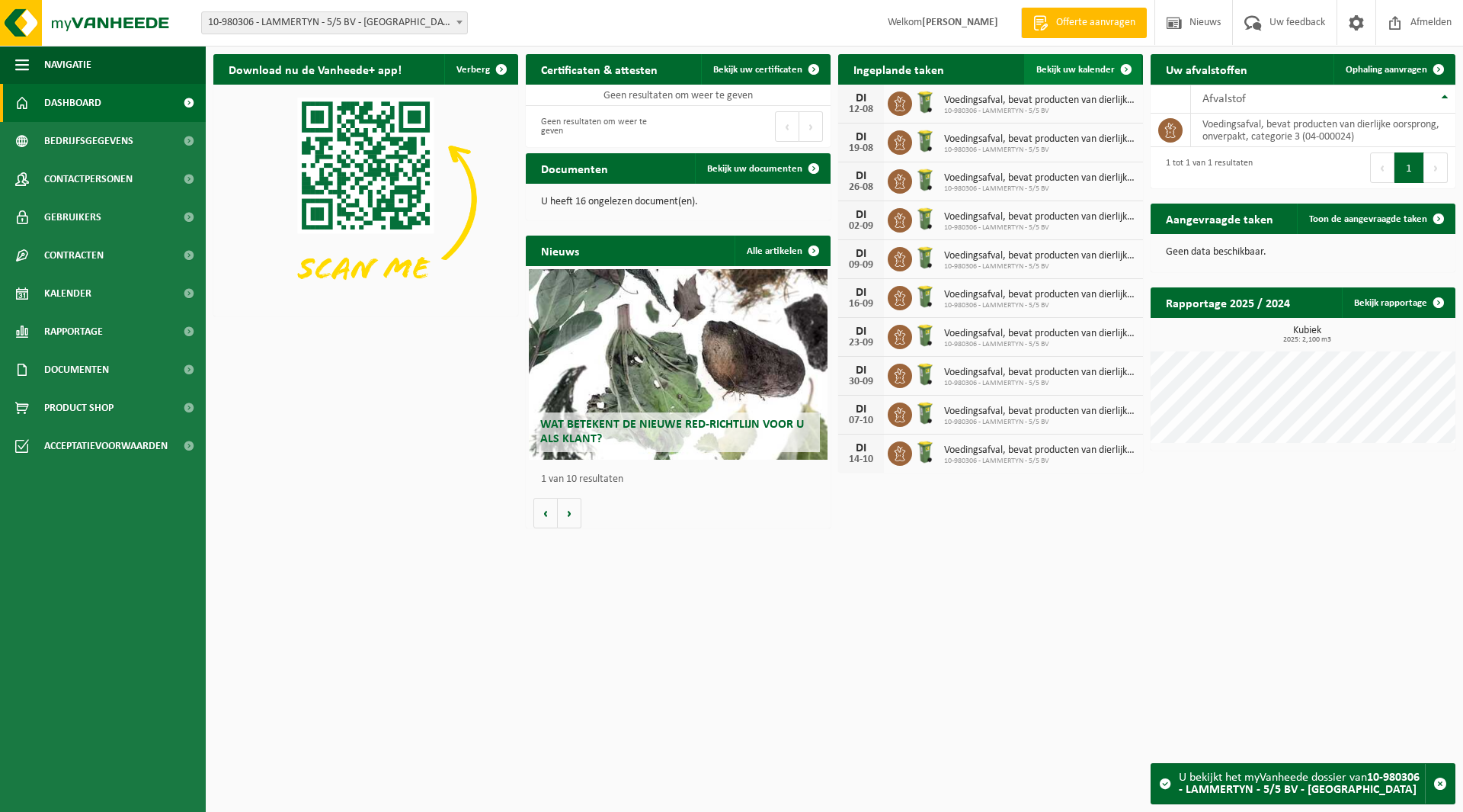
click at [1069, 66] on span "Bekijk uw kalender" at bounding box center [1076, 69] width 78 height 10
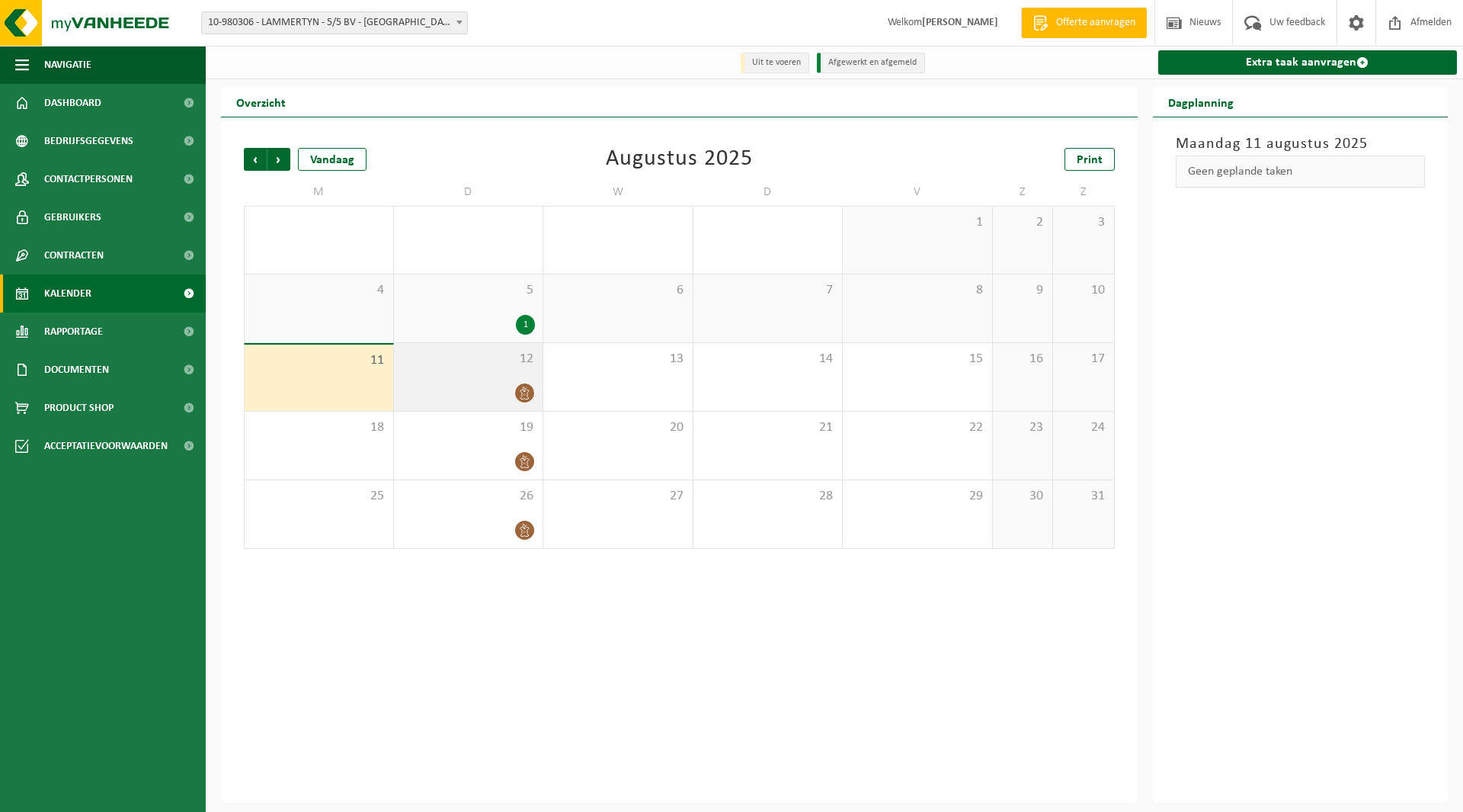
click at [435, 360] on span "12" at bounding box center [469, 359] width 134 height 17
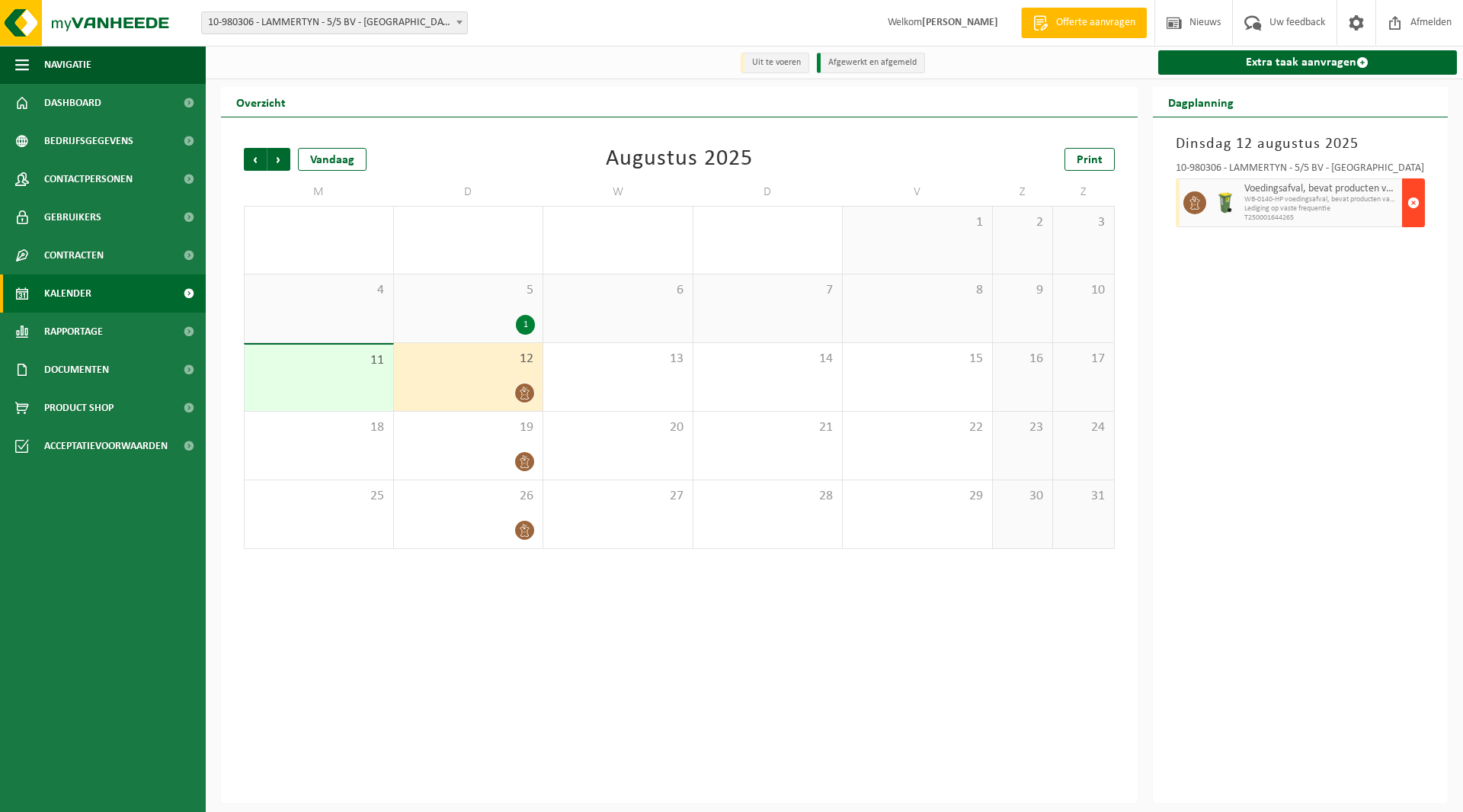
click at [1409, 197] on span "button" at bounding box center [1413, 202] width 12 height 30
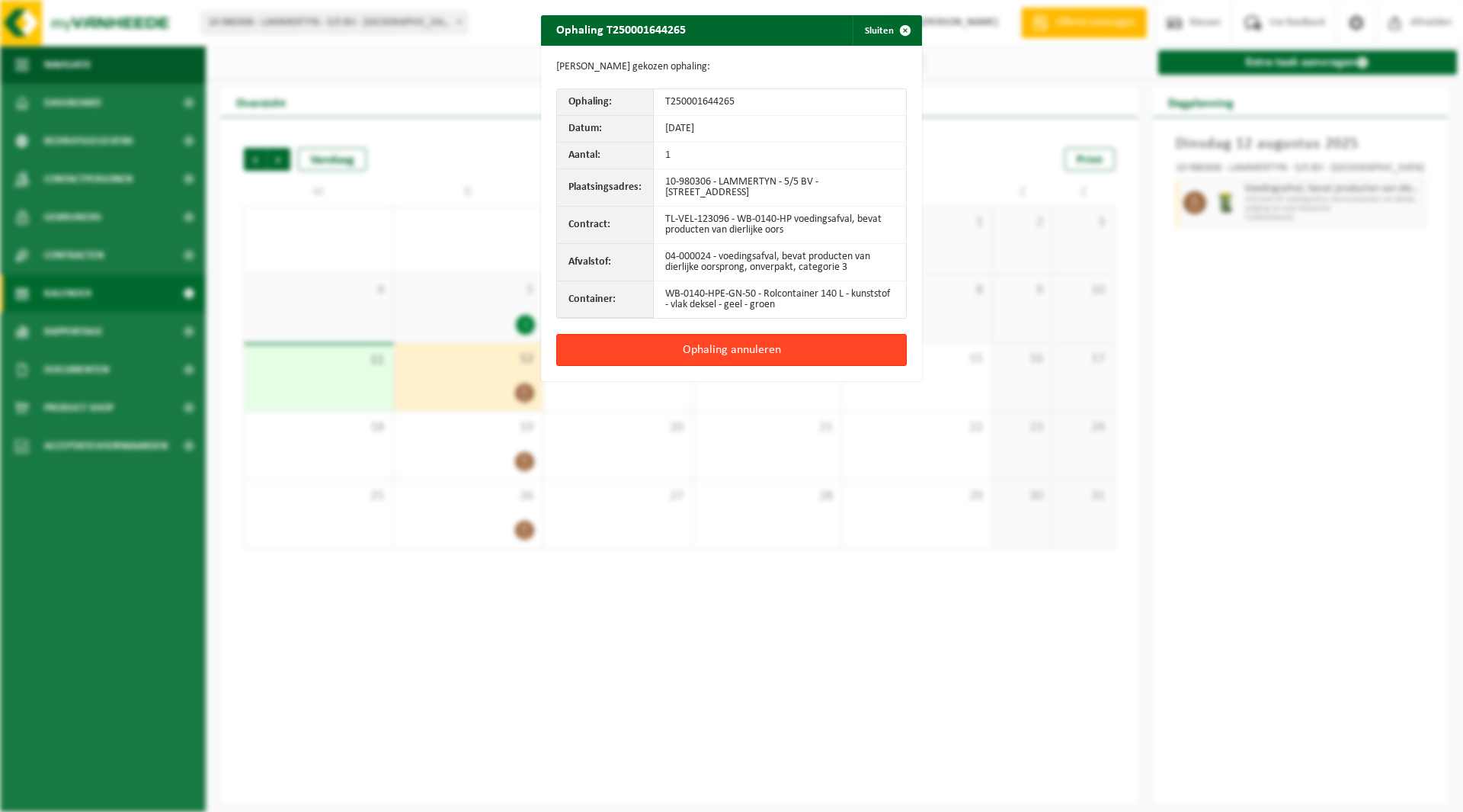
click at [750, 342] on button "Ophaling annuleren" at bounding box center [731, 350] width 350 height 32
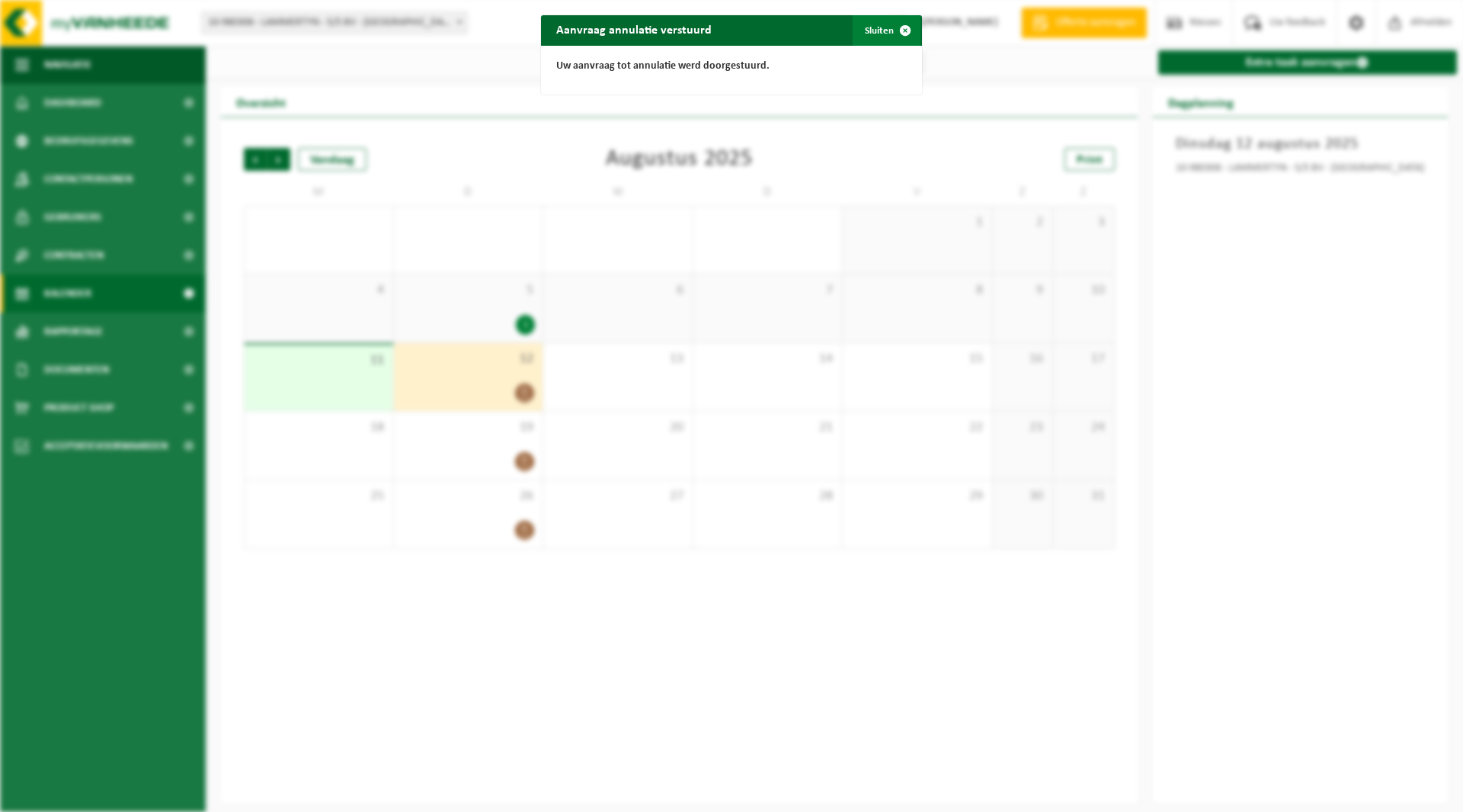
click at [865, 29] on button "Sluiten" at bounding box center [886, 30] width 68 height 30
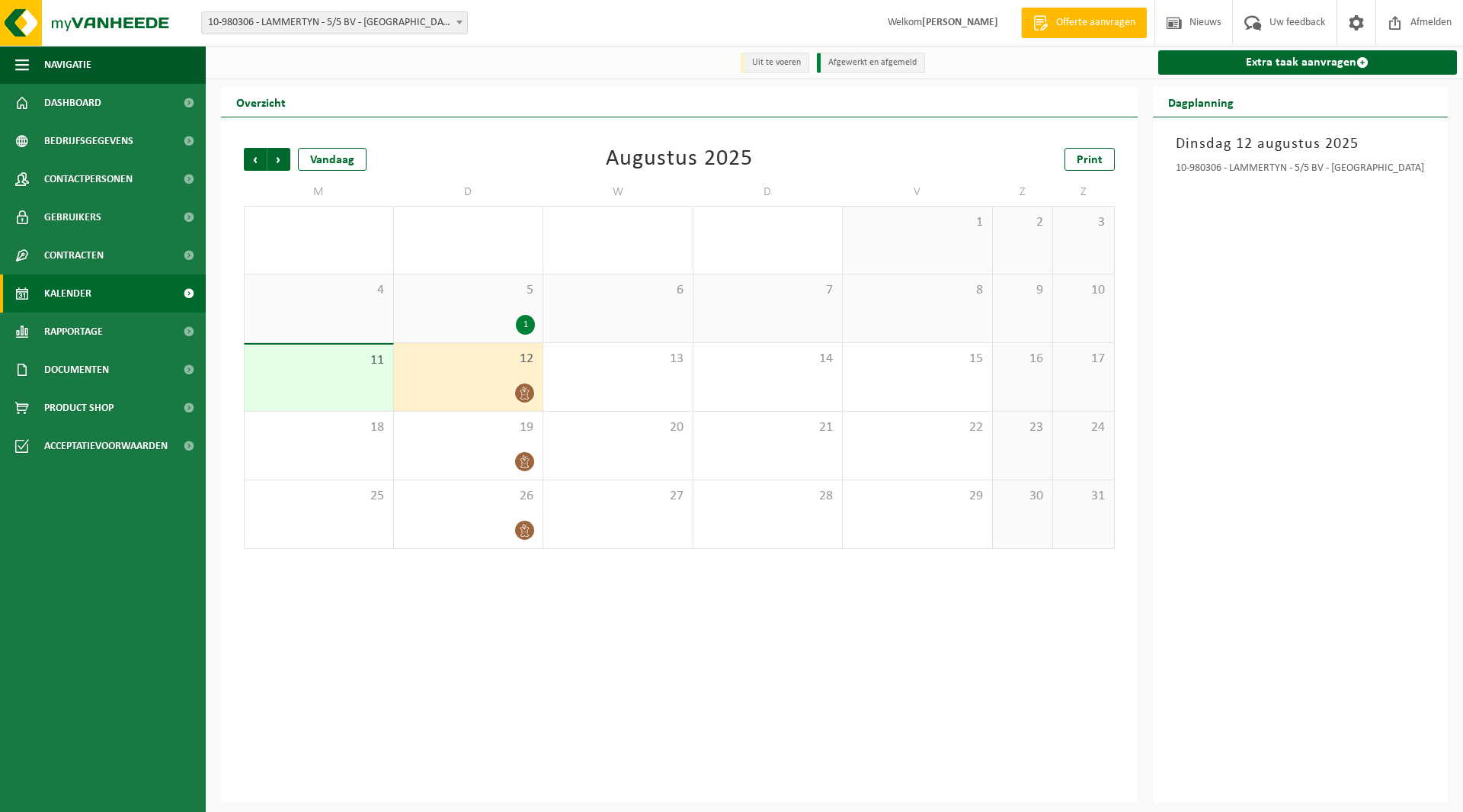
click at [276, 13] on span "10-980306 - LAMMERTYN - 5/5 BV - [GEOGRAPHIC_DATA]" at bounding box center [334, 23] width 265 height 21
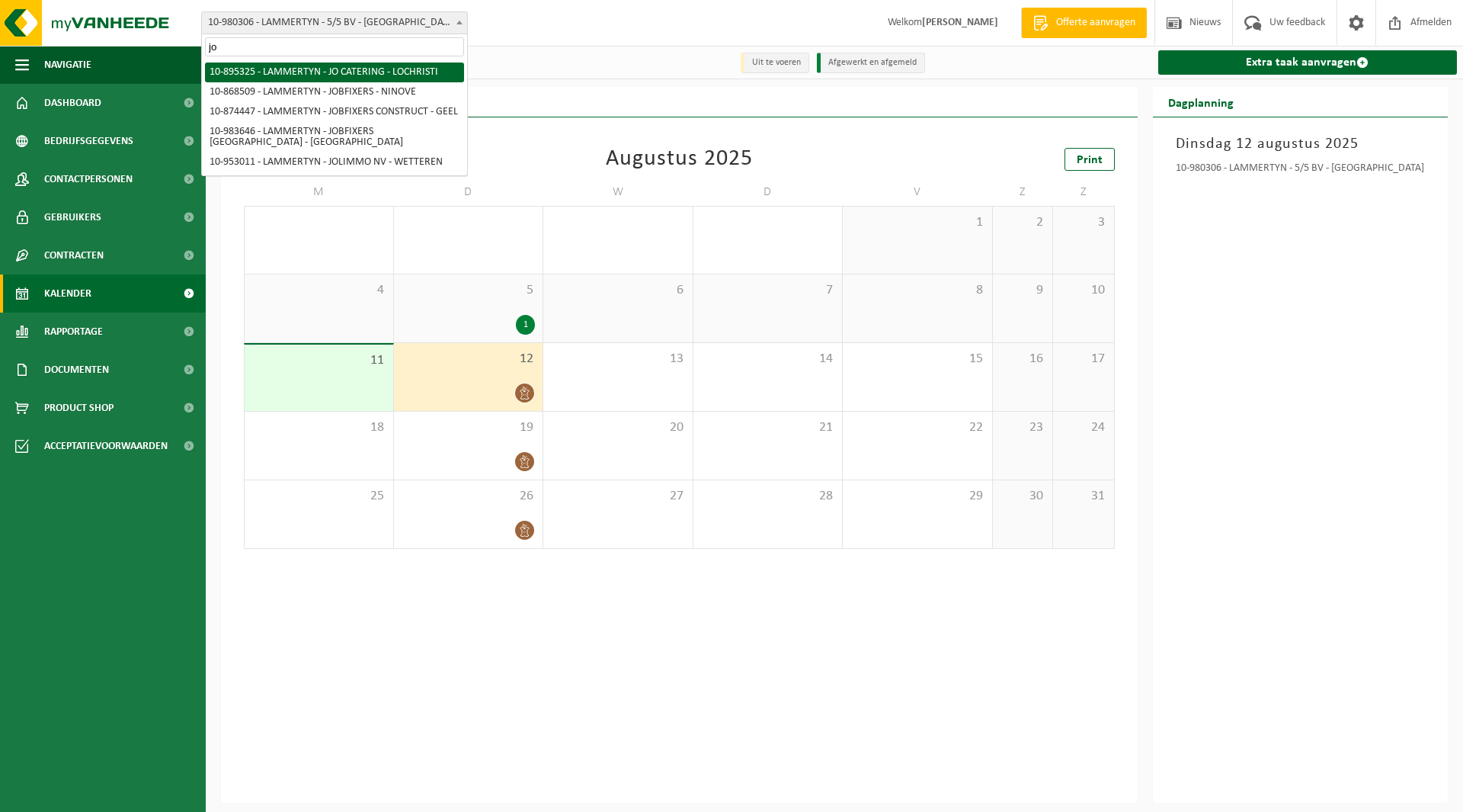
type input "jo"
select select "116800"
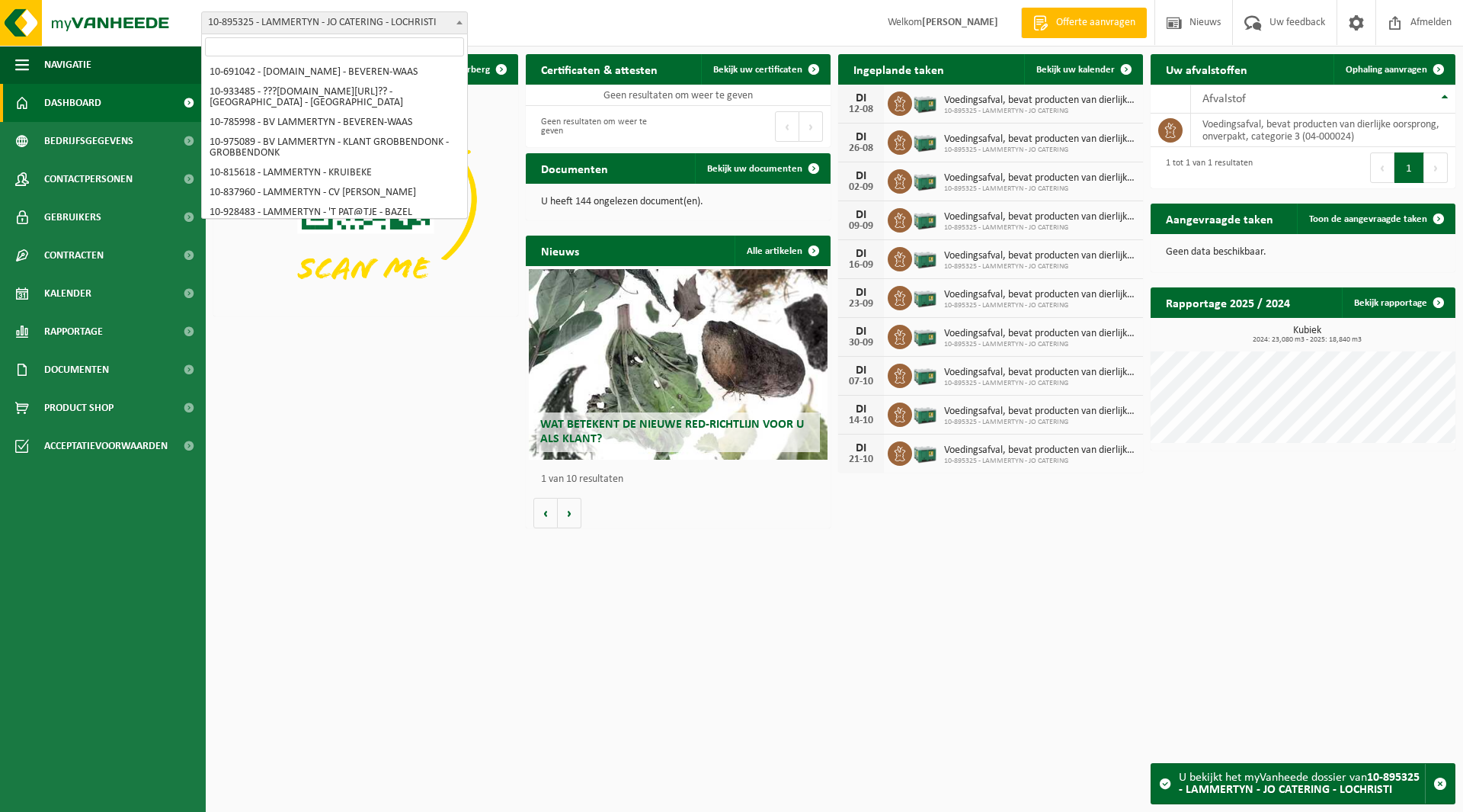
click at [313, 17] on span "10-895325 - LAMMERTYN - JO CATERING - LOCHRISTI" at bounding box center [334, 23] width 265 height 21
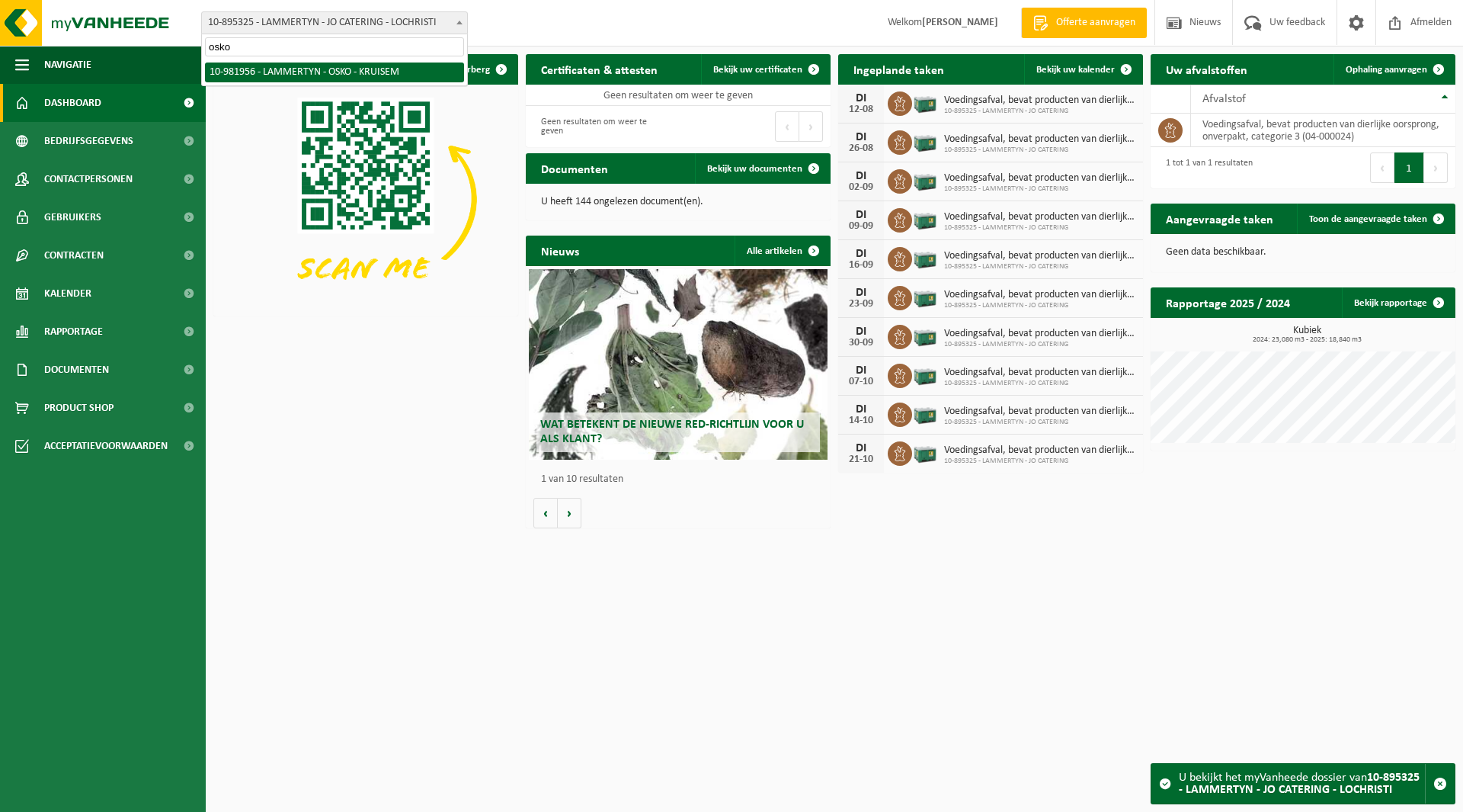
type input "osko"
select select "162284"
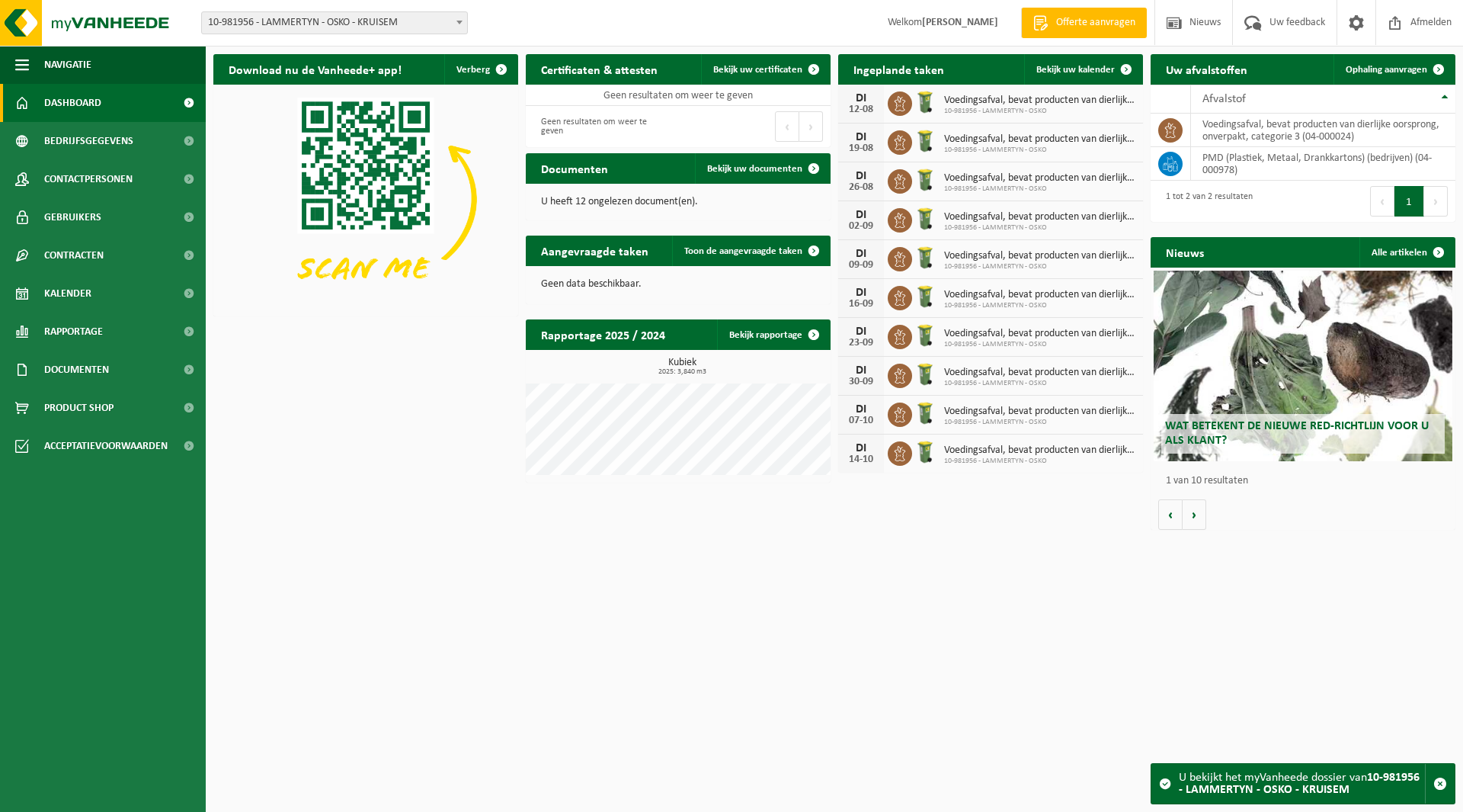
click at [295, 29] on span "10-981956 - LAMMERTYN - OSKO - KRUISEM" at bounding box center [334, 23] width 265 height 21
type input "a"
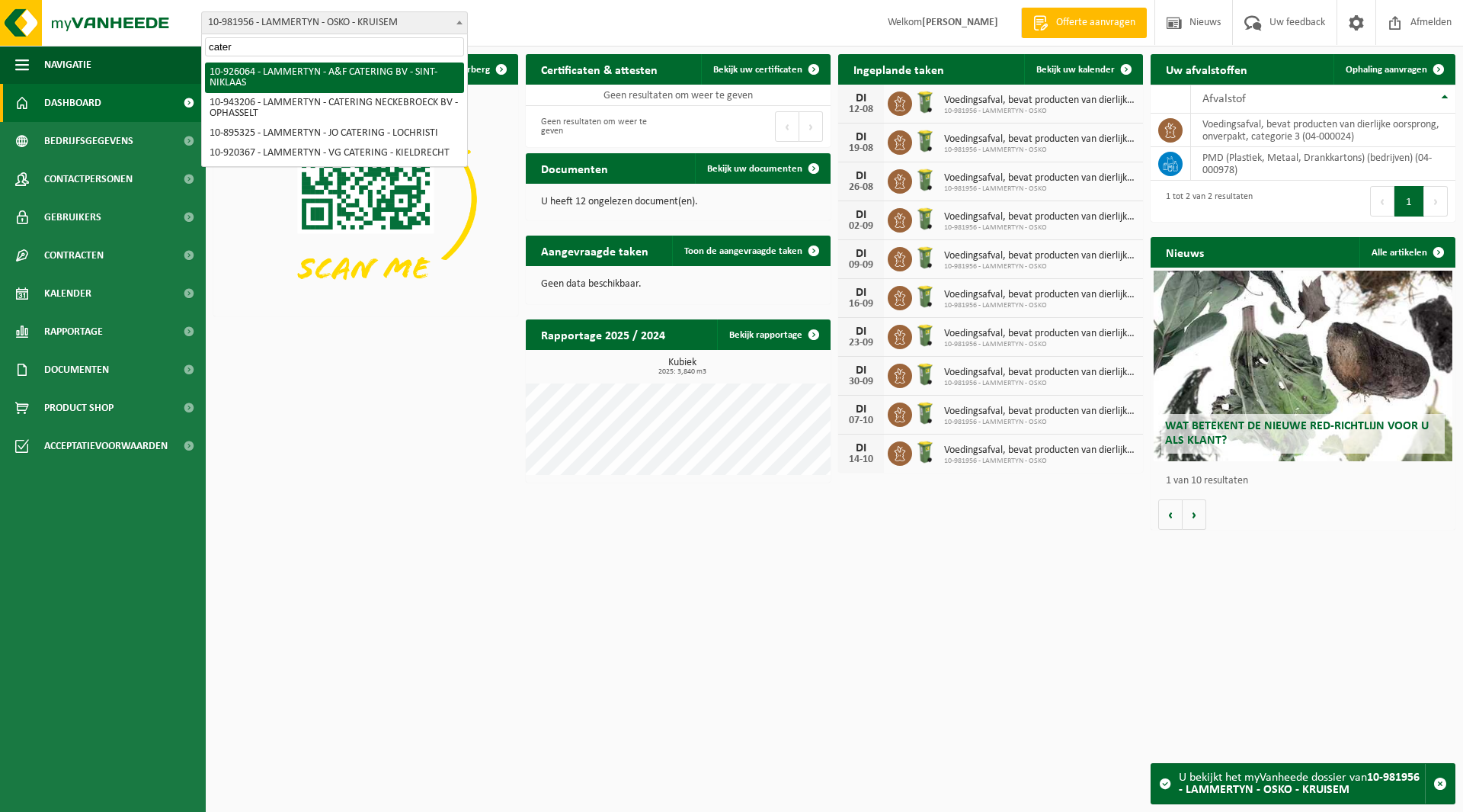
type input "cater"
select select "132199"
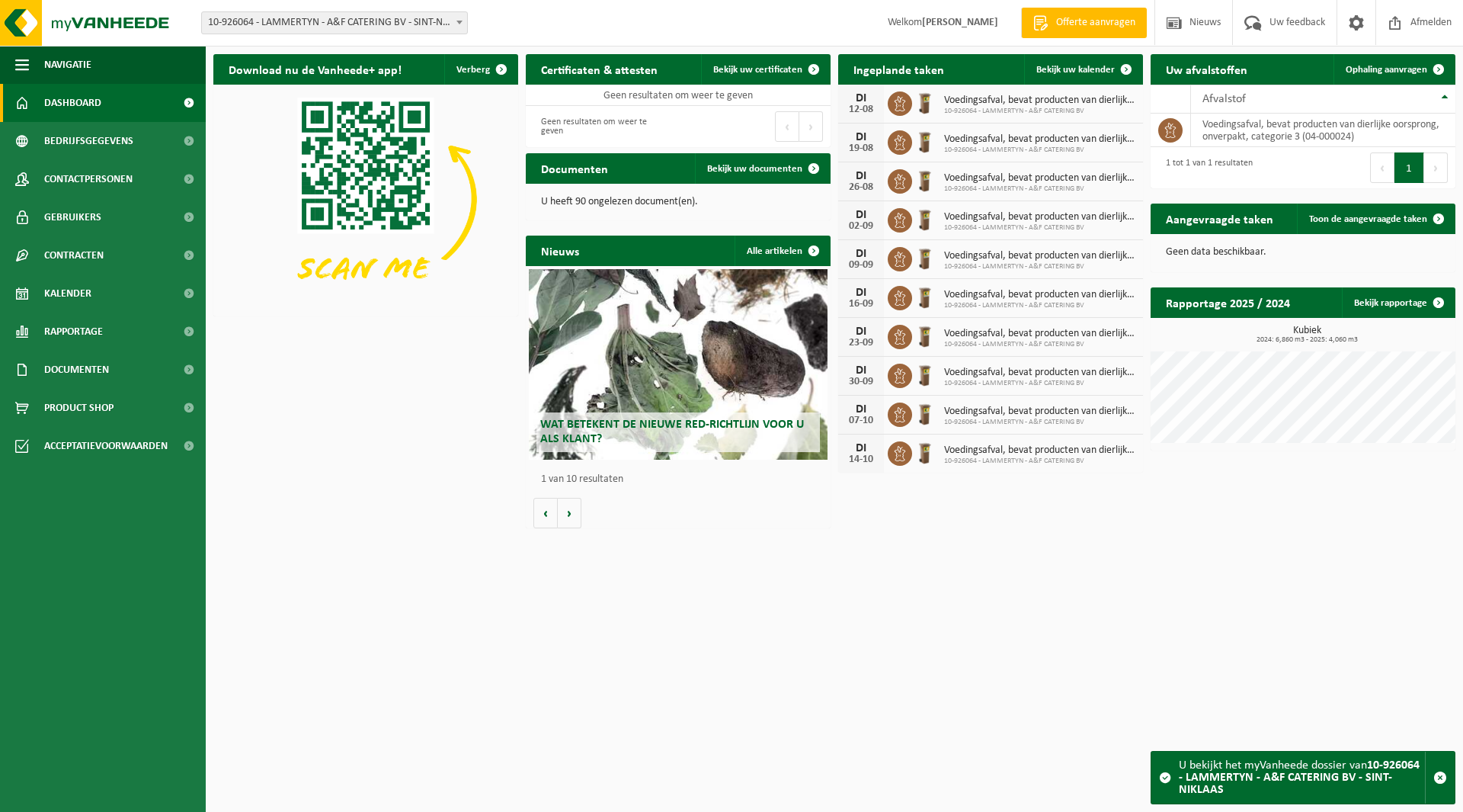
click at [298, 6] on div "Vestiging: 10-691042 - [DOMAIN_NAME] - BEVEREN-WAAS 10-933485 - ???[DOMAIN_NAME…" at bounding box center [731, 23] width 1463 height 47
click at [289, 20] on span "10-926064 - LAMMERTYN - A&F CATERING BV - SINT-NIKLAAS" at bounding box center [334, 23] width 265 height 21
type input "amor"
select select "103993"
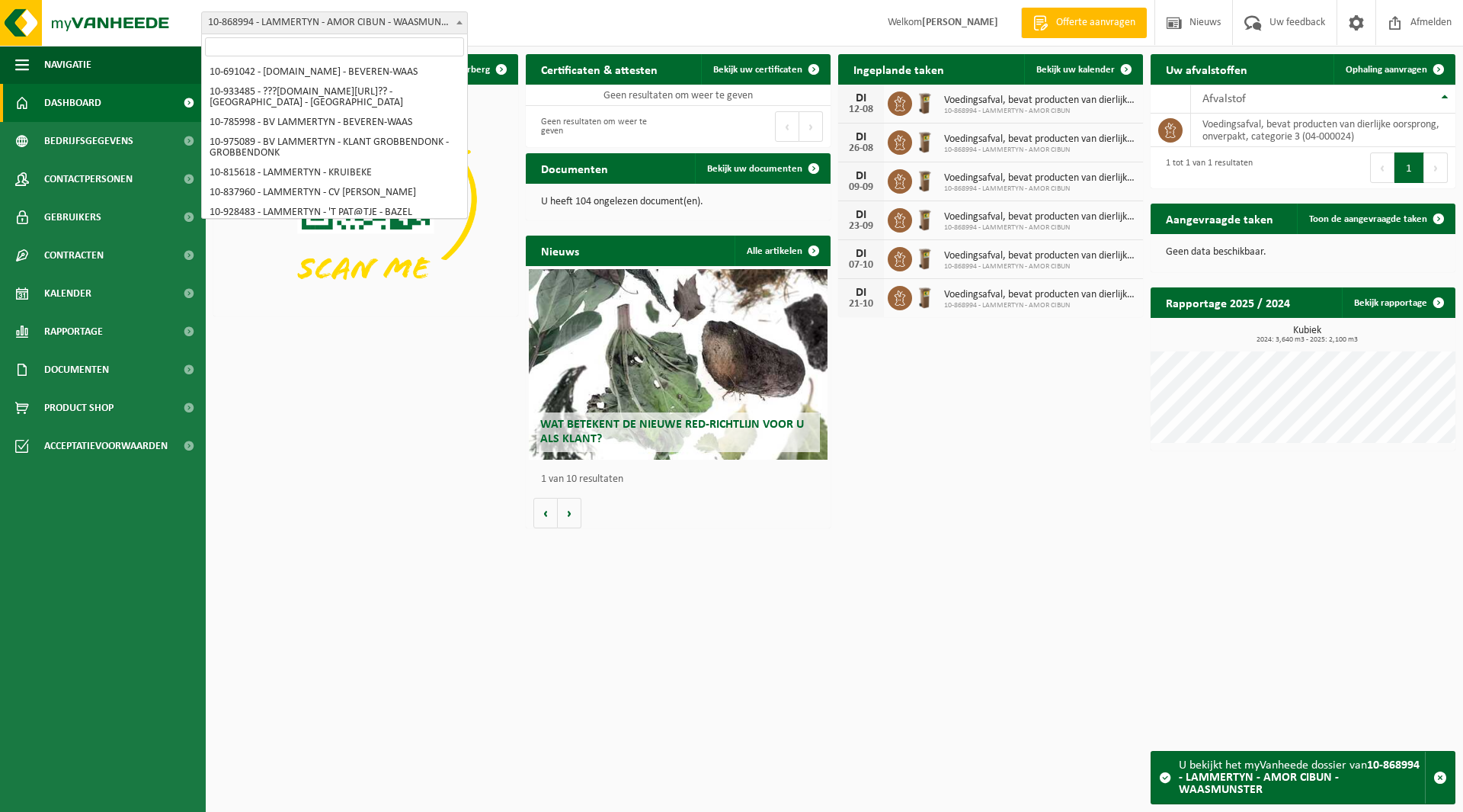
click at [271, 16] on span "10-868994 - LAMMERTYN - AMOR CIBUN - WAASMUNSTER" at bounding box center [334, 23] width 265 height 21
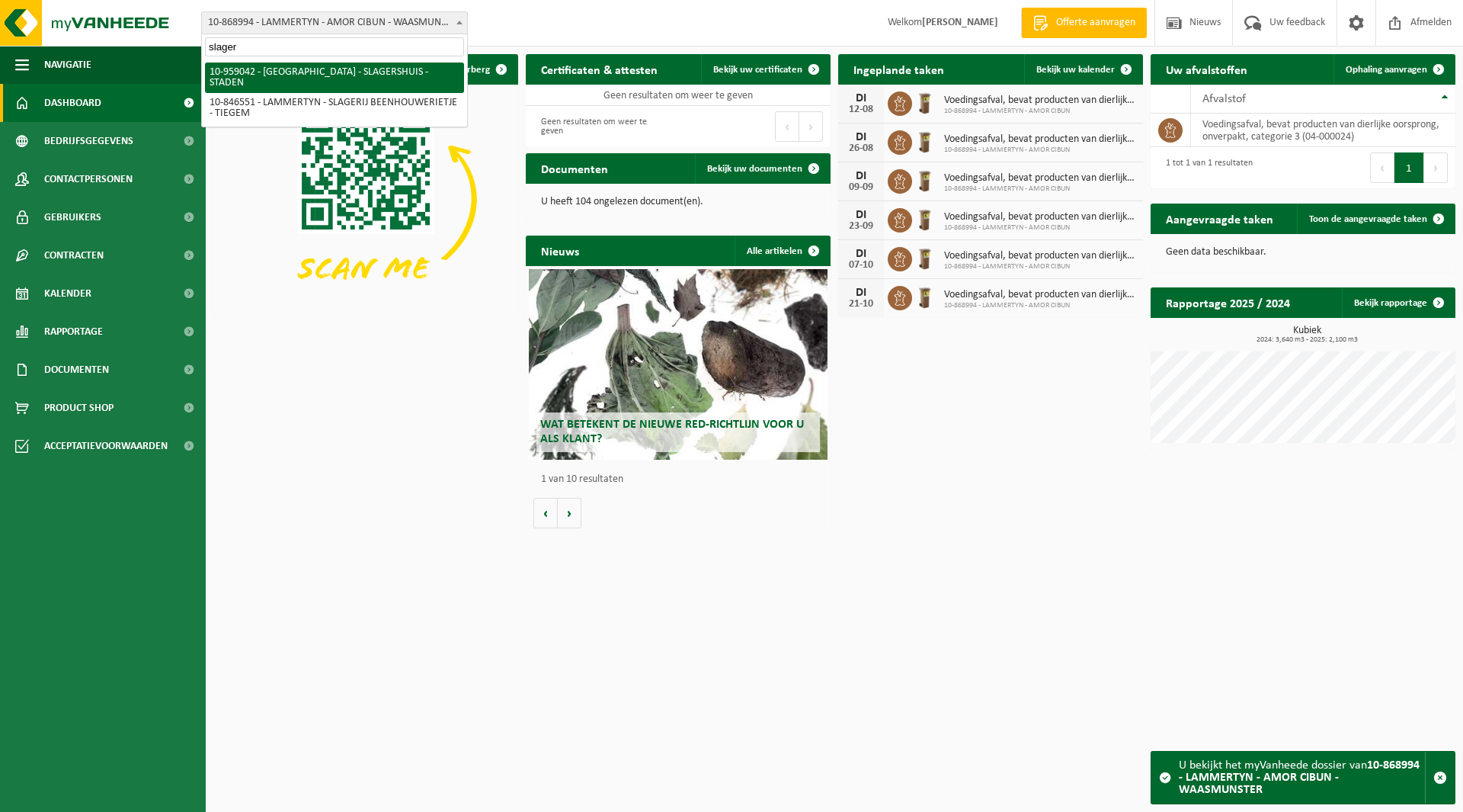
type input "slager"
select select "148570"
